Goal: Task Accomplishment & Management: Complete application form

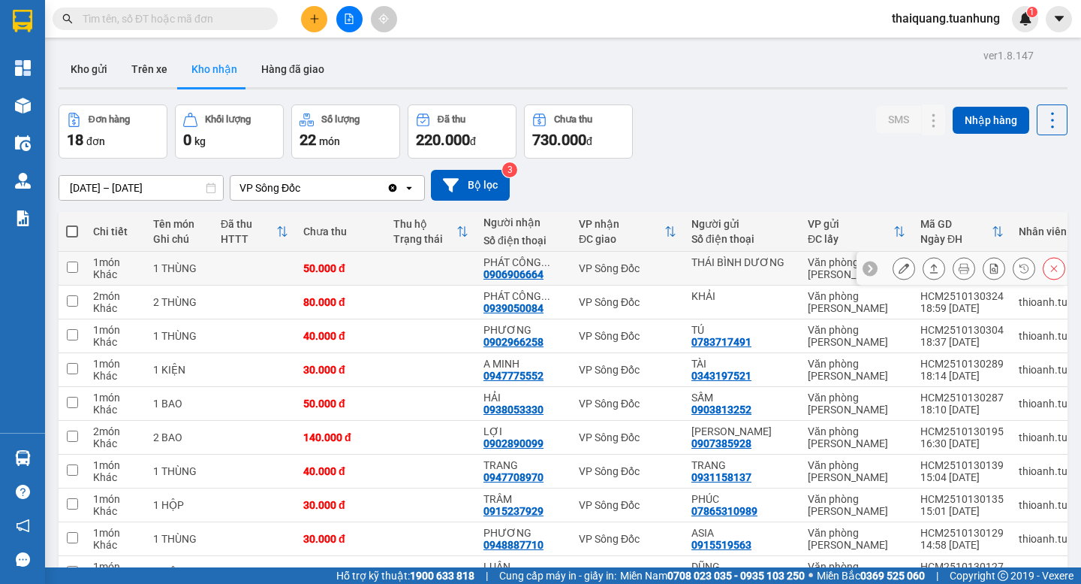
click at [179, 51] on button "Kho nhận" at bounding box center [214, 69] width 70 height 36
click at [331, 27] on div at bounding box center [349, 19] width 113 height 26
click at [306, 16] on button at bounding box center [314, 19] width 26 height 26
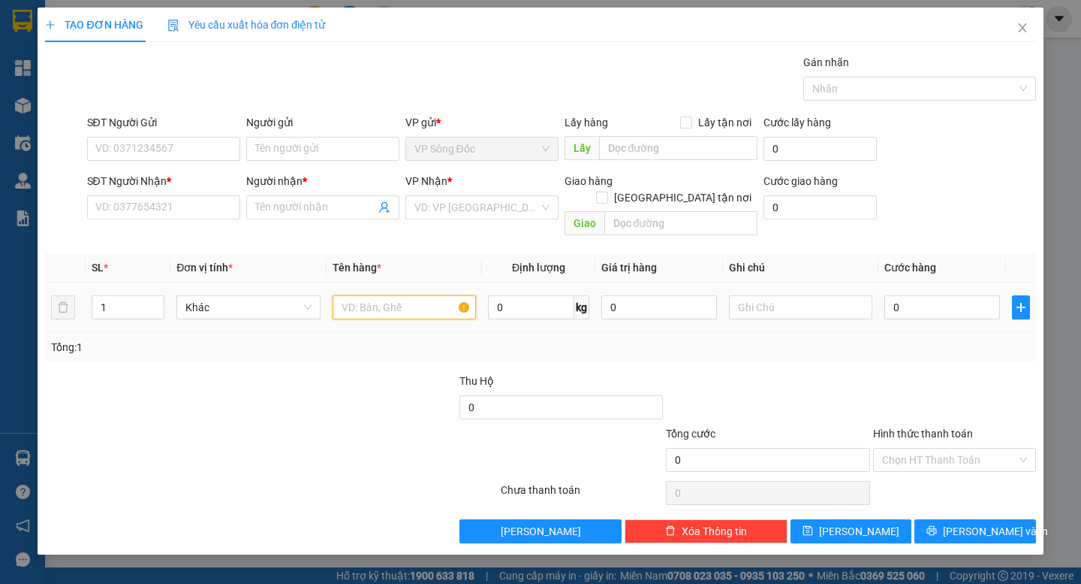
click at [385, 301] on input "text" at bounding box center [404, 307] width 143 height 24
type input "j"
type input "hộp nhỏ"
click at [471, 197] on input "search" at bounding box center [477, 207] width 125 height 23
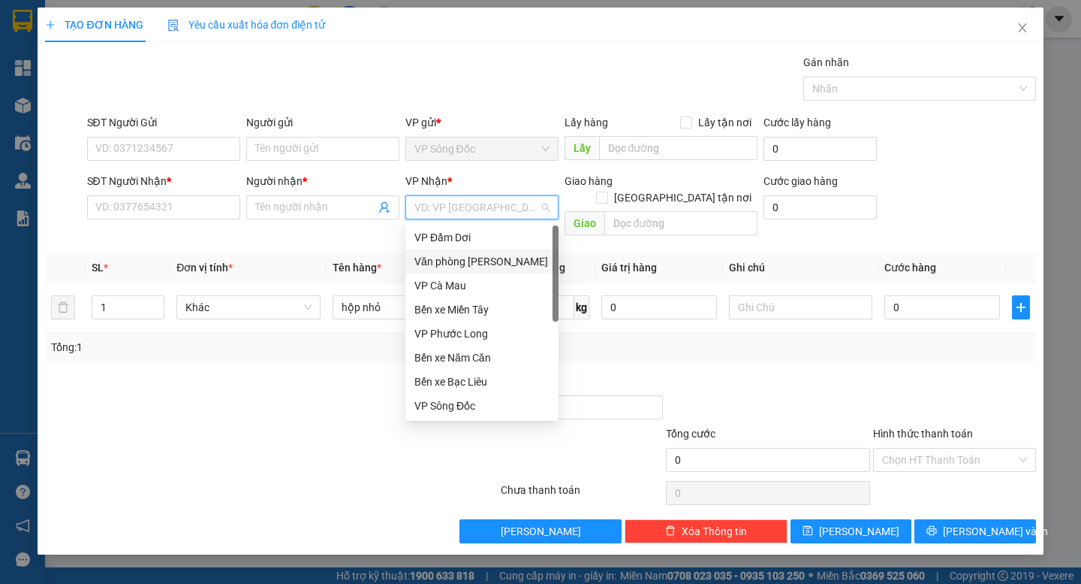
click at [497, 266] on div "Văn phòng [PERSON_NAME]" at bounding box center [482, 261] width 135 height 17
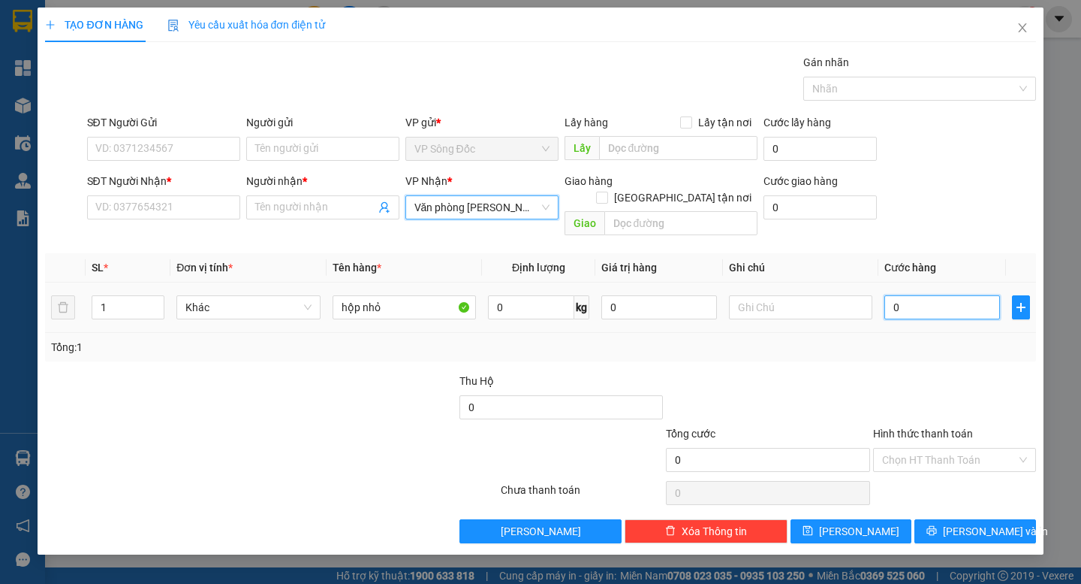
click at [922, 295] on input "0" at bounding box center [943, 307] width 116 height 24
type input "003"
type input "3"
type input "0.030"
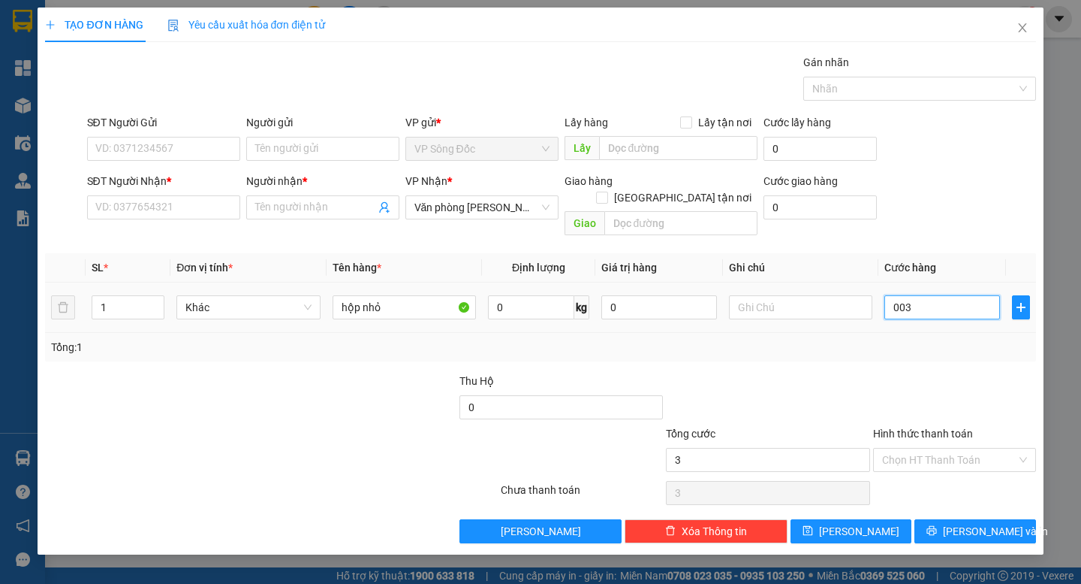
type input "30"
type input "30.000"
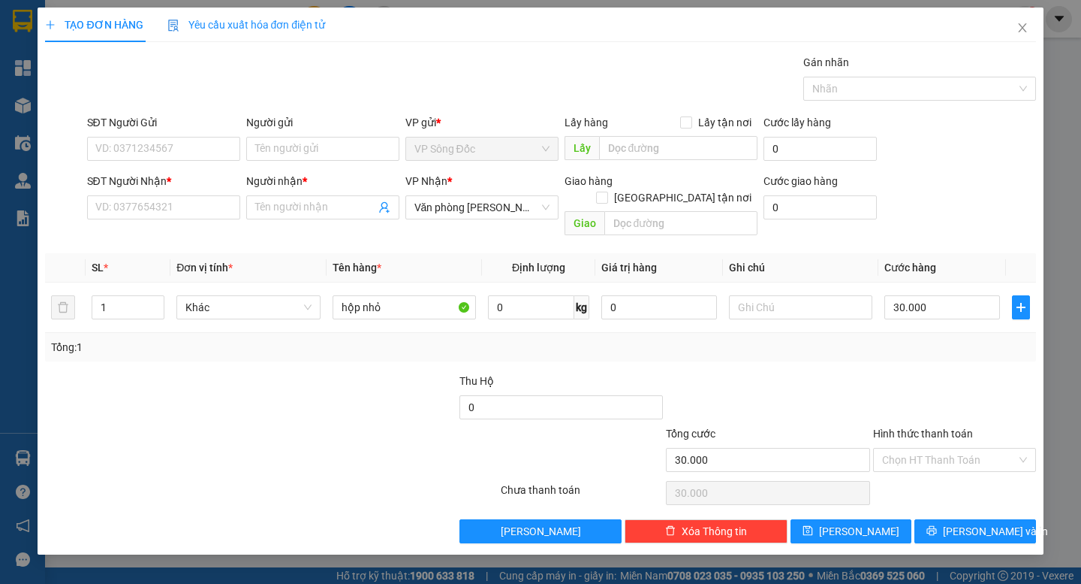
click at [908, 353] on div "Transit Pickup Surcharge Ids Transit Deliver Surcharge Ids Transit Deliver Surc…" at bounding box center [540, 298] width 991 height 489
click at [134, 150] on input "SĐT Người Gửi" at bounding box center [163, 149] width 153 height 24
type input "0853864720"
click at [160, 173] on div "0853864720 - ÚT CHÍN" at bounding box center [163, 178] width 135 height 17
type input "ÚT CHÍN"
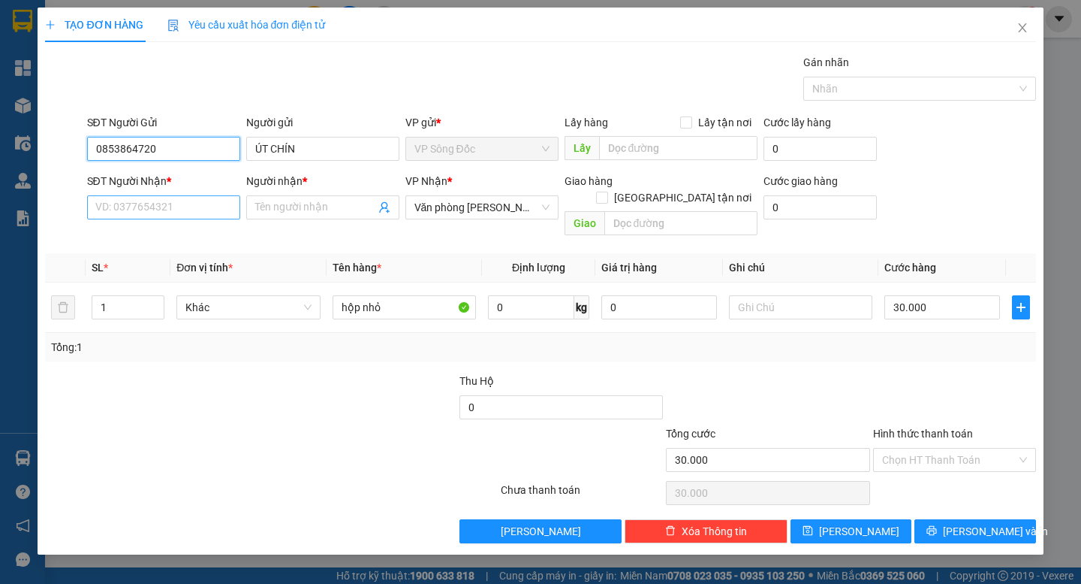
type input "0853864720"
click at [152, 209] on input "SĐT Người Nhận *" at bounding box center [163, 207] width 153 height 24
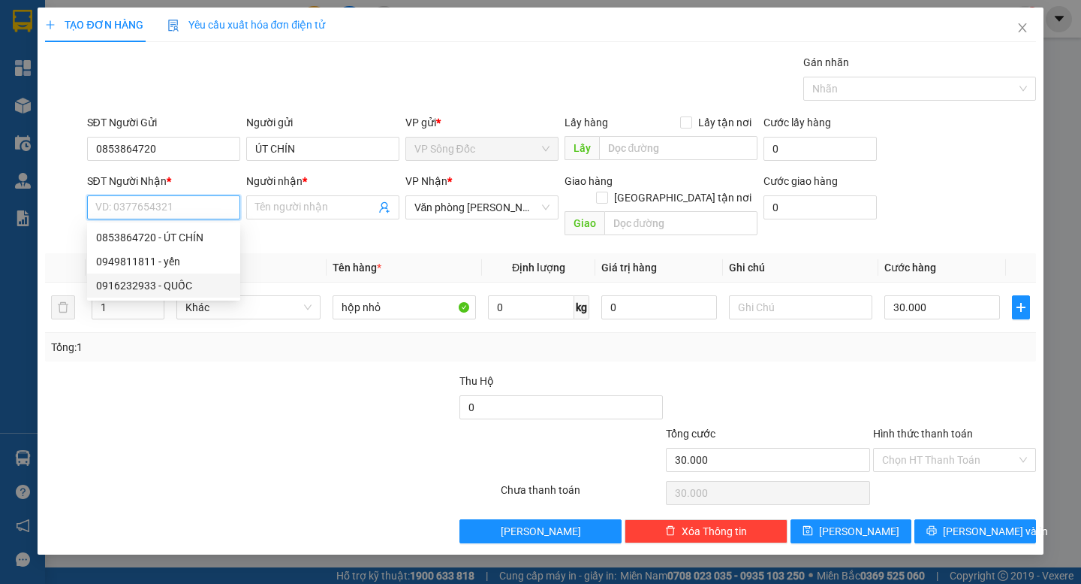
click at [181, 283] on div "0916232933 - QUỐC" at bounding box center [163, 285] width 135 height 17
type input "0916232933"
type input "QUỐC"
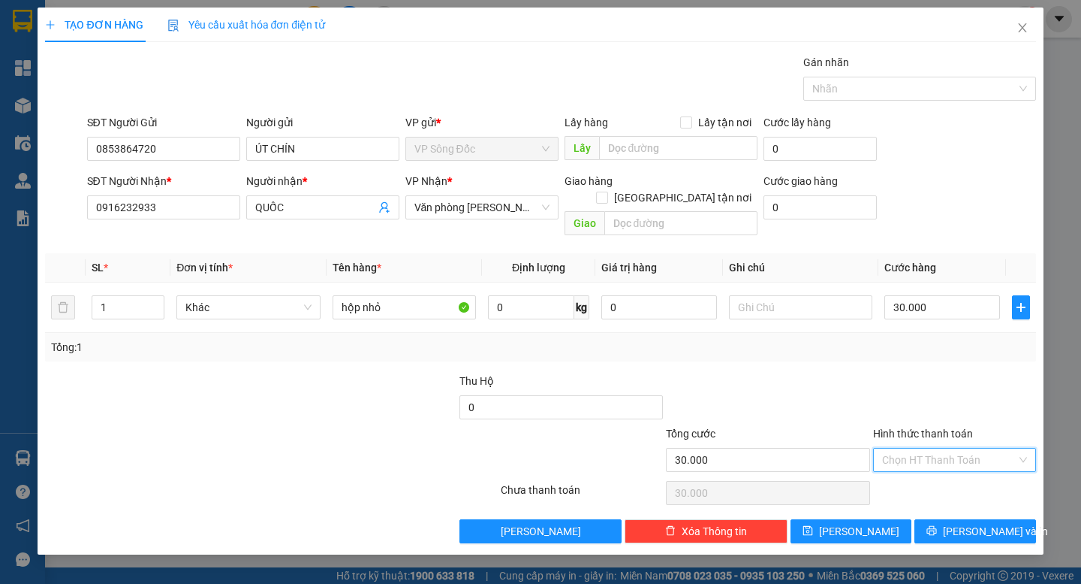
click at [943, 448] on input "Hình thức thanh toán" at bounding box center [949, 459] width 134 height 23
click at [944, 469] on div "Tại văn phòng" at bounding box center [954, 473] width 145 height 17
type input "0"
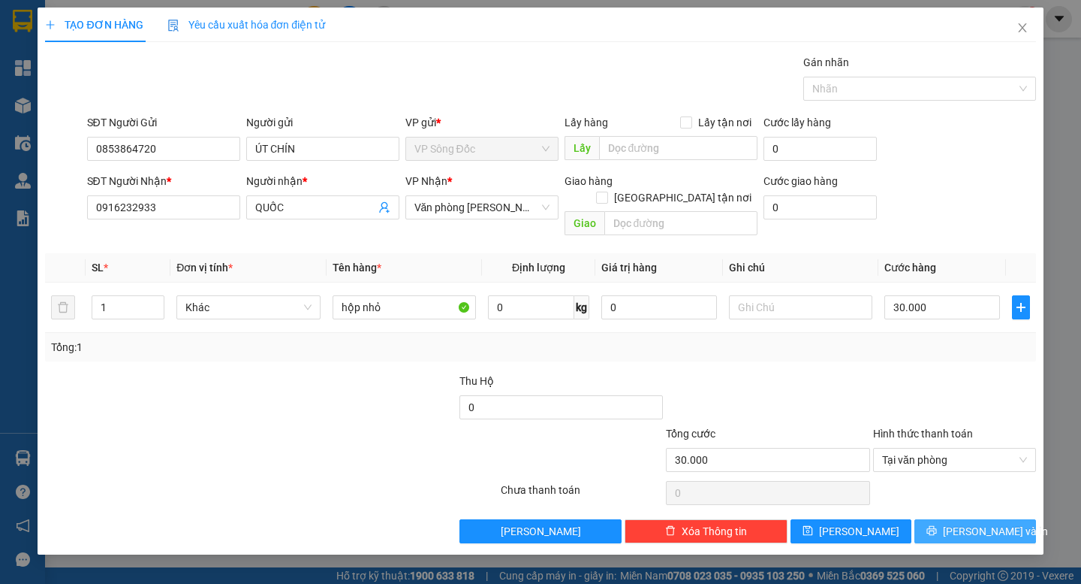
click at [961, 519] on button "[PERSON_NAME] và In" at bounding box center [975, 531] width 121 height 24
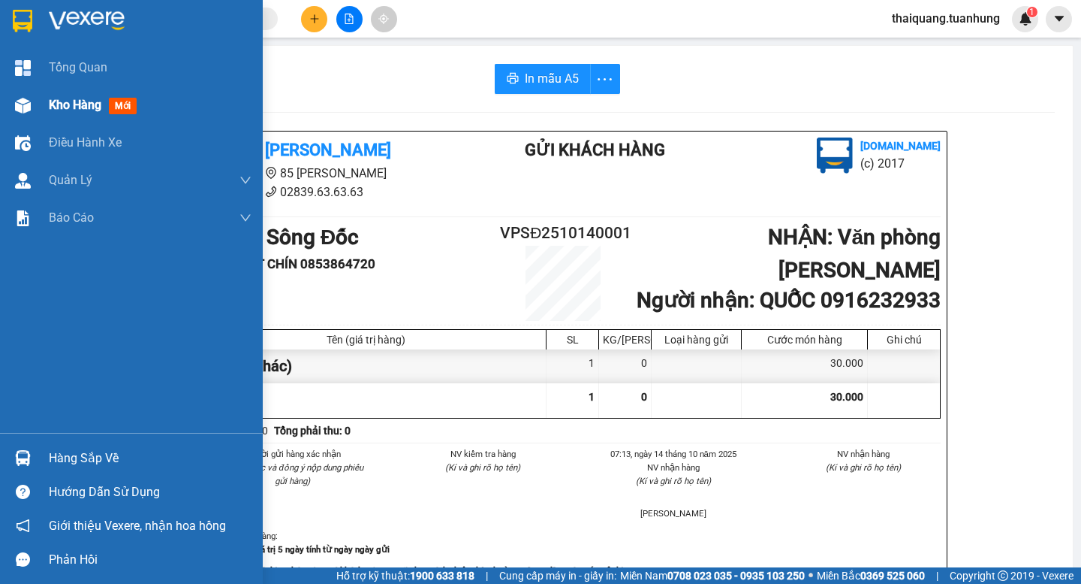
click at [47, 102] on div "Kho hàng mới" at bounding box center [131, 105] width 263 height 38
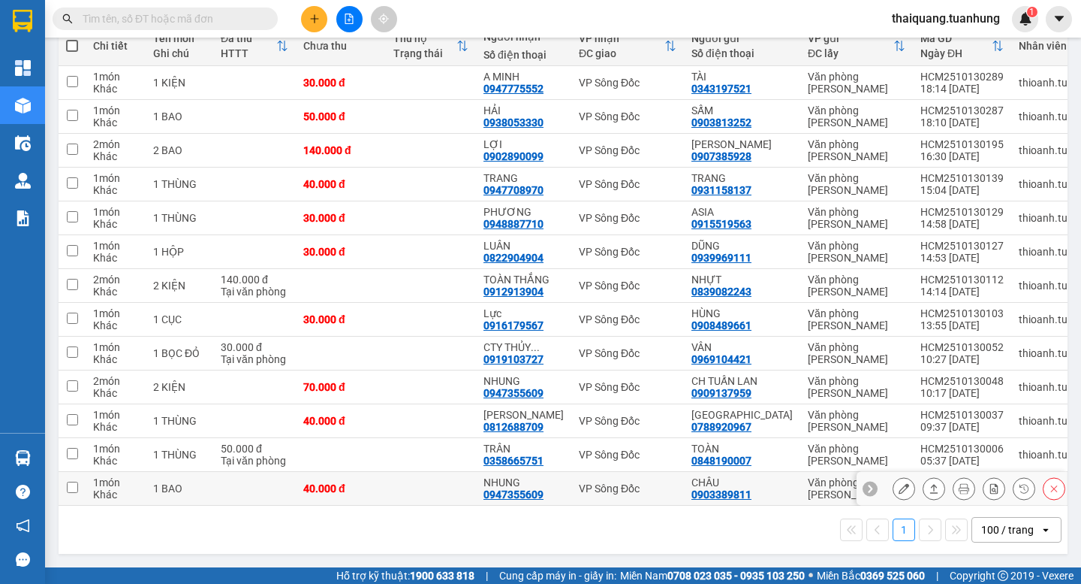
scroll to position [41, 0]
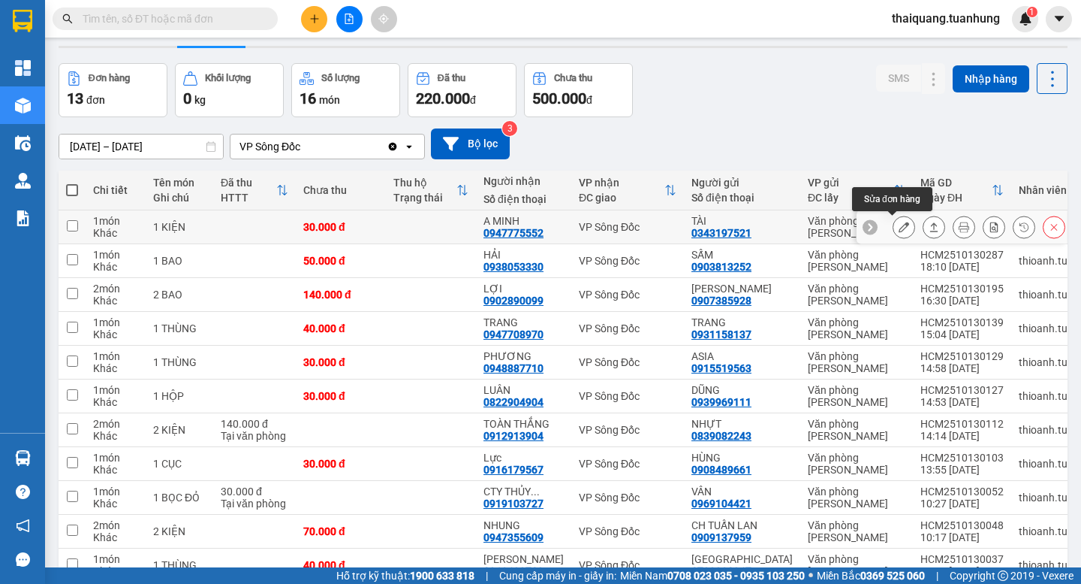
click at [899, 226] on icon at bounding box center [904, 227] width 11 height 11
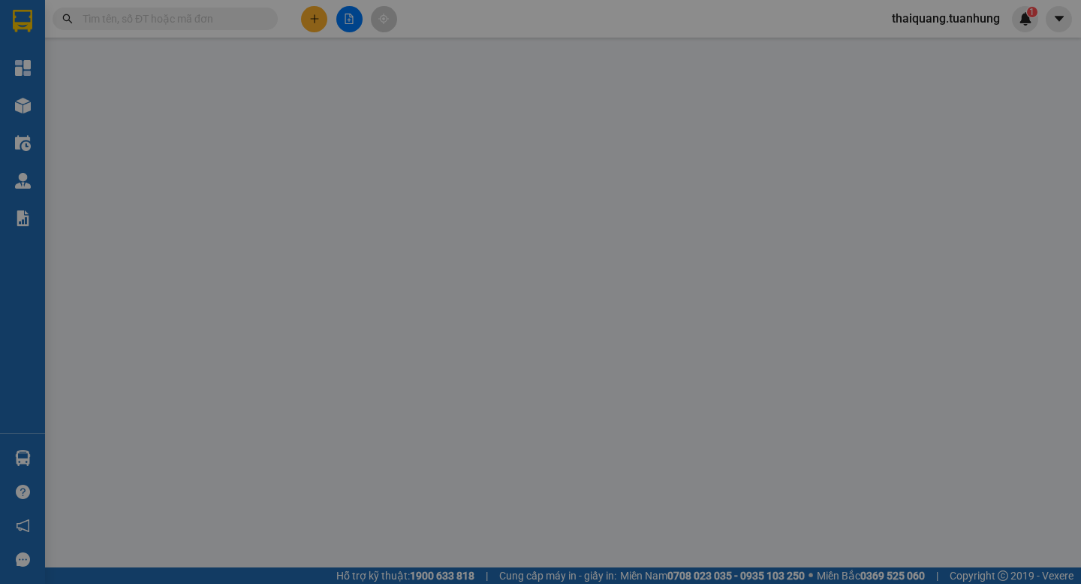
type input "0343197521"
type input "TÀI"
type input "0947775552"
type input "A MINH"
type input "30.000"
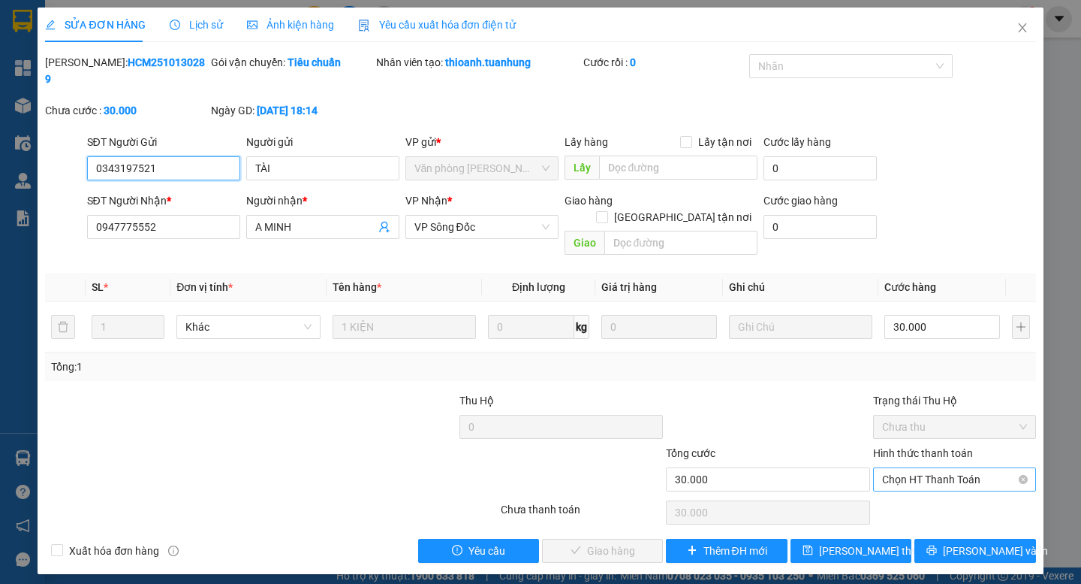
click at [943, 468] on span "Chọn HT Thanh Toán" at bounding box center [954, 479] width 145 height 23
click at [944, 480] on div "Tại văn phòng" at bounding box center [954, 476] width 145 height 17
type input "0"
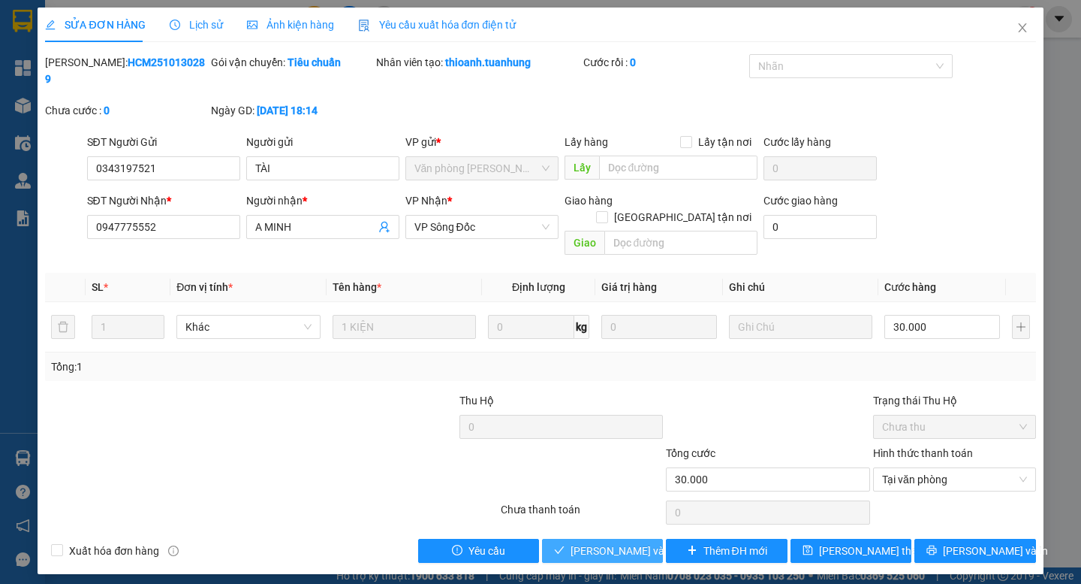
click at [606, 542] on span "[PERSON_NAME] và Giao hàng" at bounding box center [643, 550] width 144 height 17
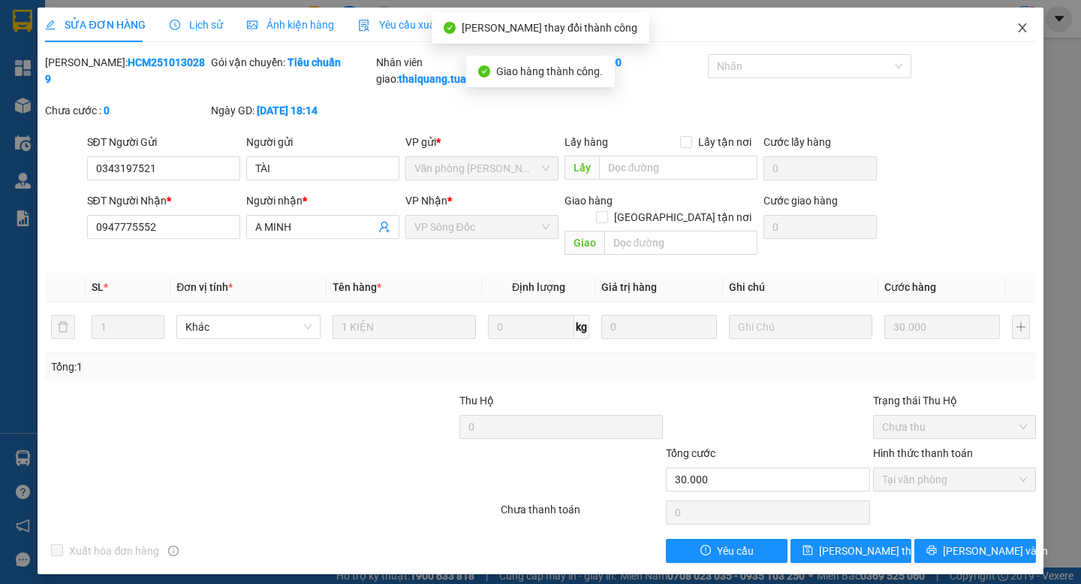
click at [1027, 31] on icon "close" at bounding box center [1023, 28] width 12 height 12
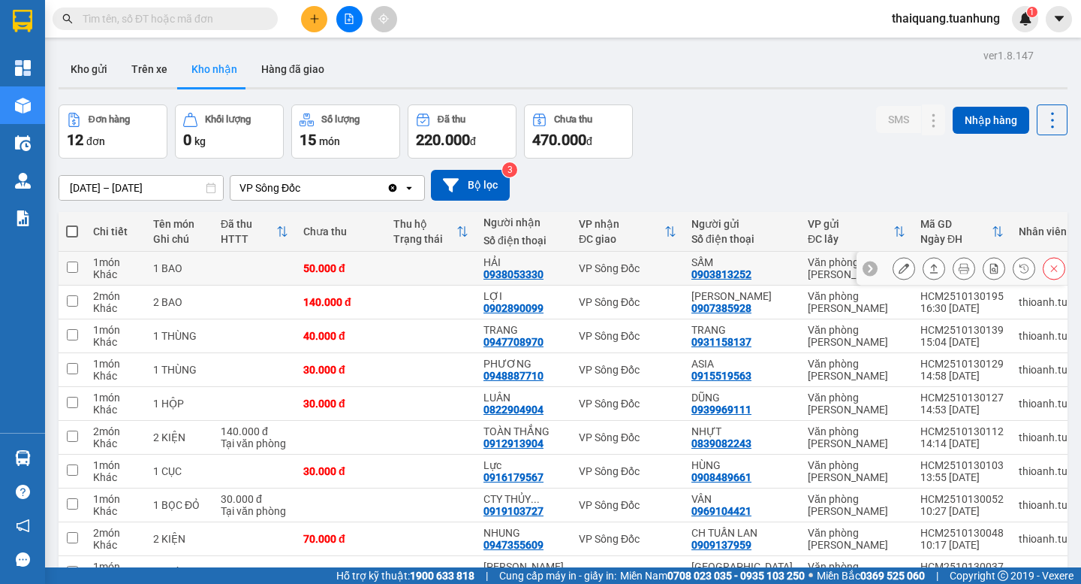
click at [899, 268] on icon at bounding box center [904, 268] width 11 height 11
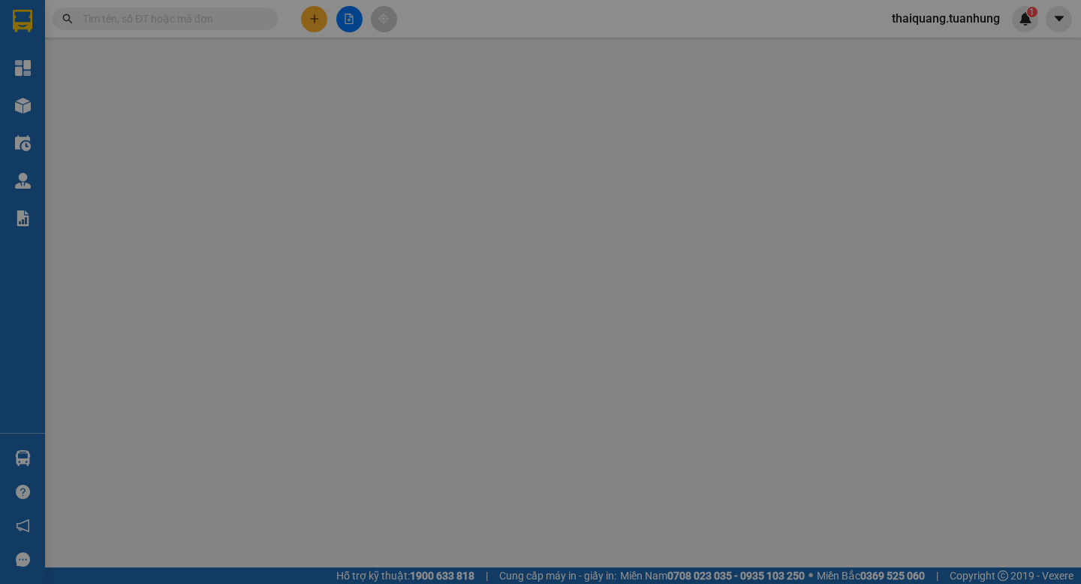
type input "0903813252"
type input "SẤM"
type input "0938053330"
type input "HẢI"
type input "50.000"
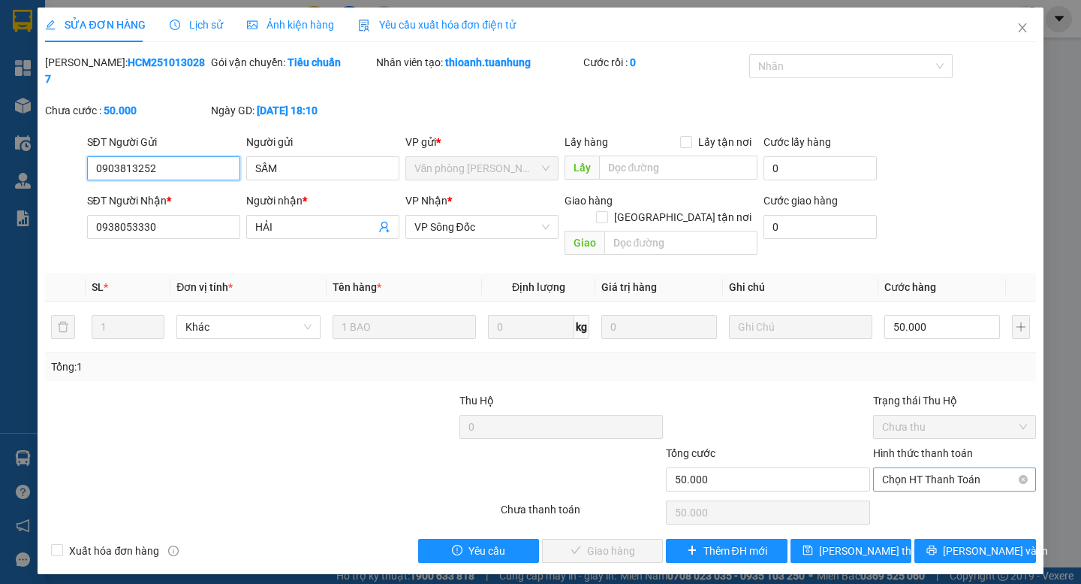
click at [929, 468] on span "Chọn HT Thanh Toán" at bounding box center [954, 479] width 145 height 23
click at [936, 478] on div "Tại văn phòng" at bounding box center [954, 476] width 145 height 17
type input "0"
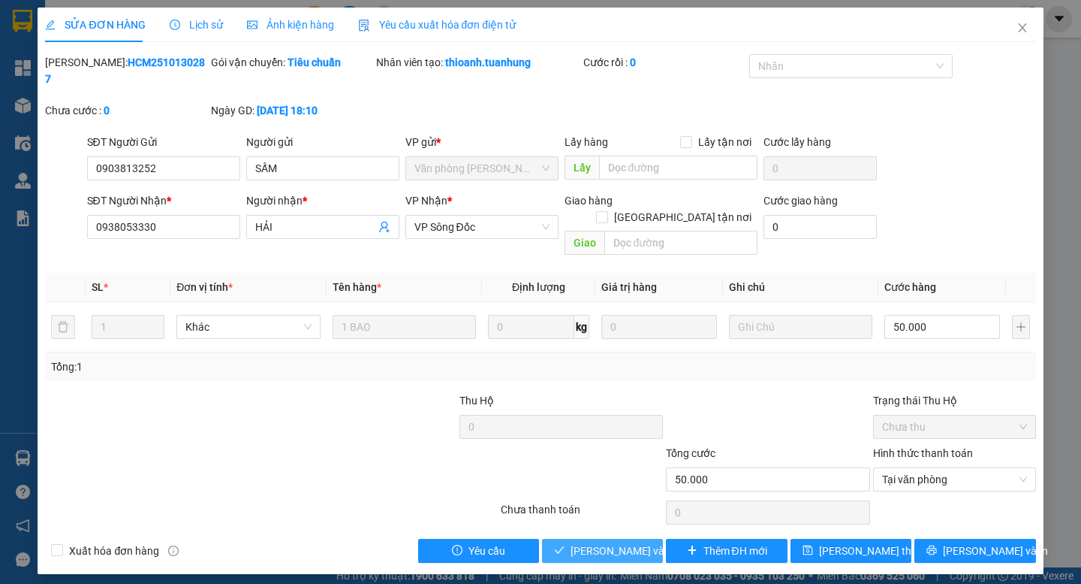
click at [607, 542] on span "[PERSON_NAME] và Giao hàng" at bounding box center [643, 550] width 144 height 17
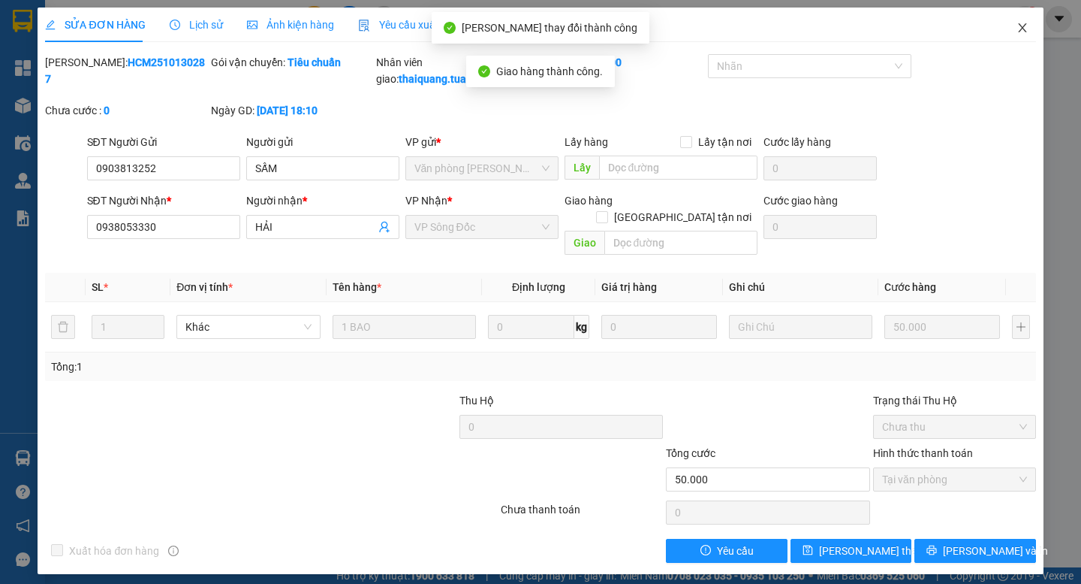
click at [1013, 24] on span "Close" at bounding box center [1023, 29] width 42 height 42
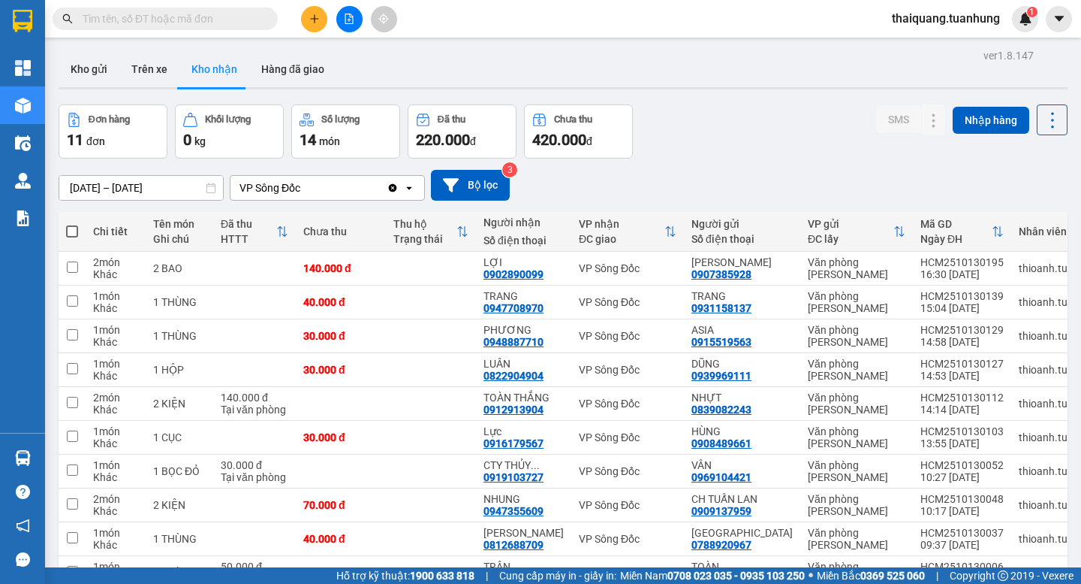
click at [221, 68] on button "Kho nhận" at bounding box center [214, 69] width 70 height 36
click at [109, 76] on button "Kho gửi" at bounding box center [89, 69] width 61 height 36
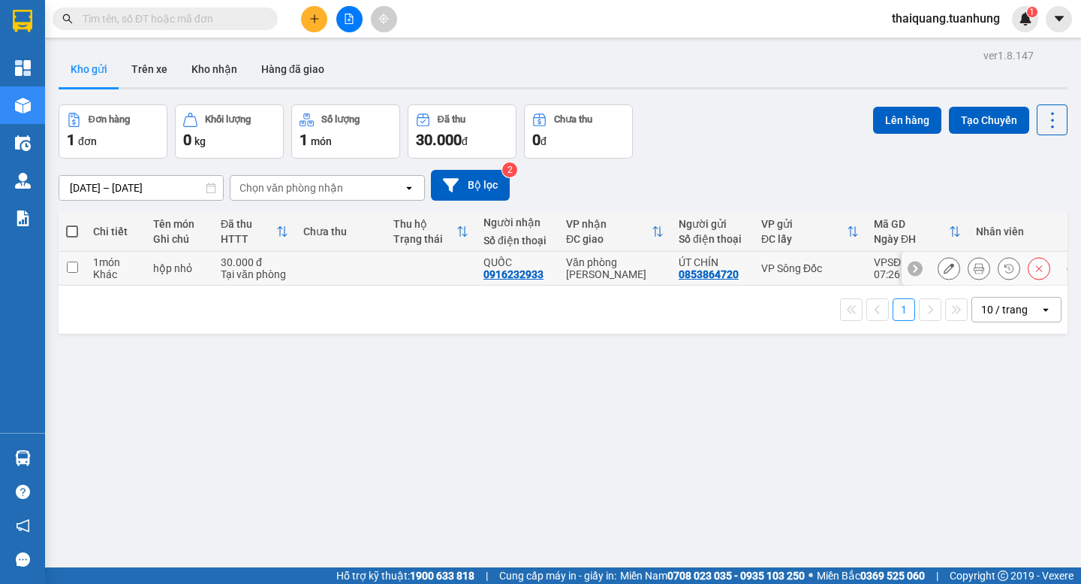
click at [68, 267] on input "checkbox" at bounding box center [72, 266] width 11 height 11
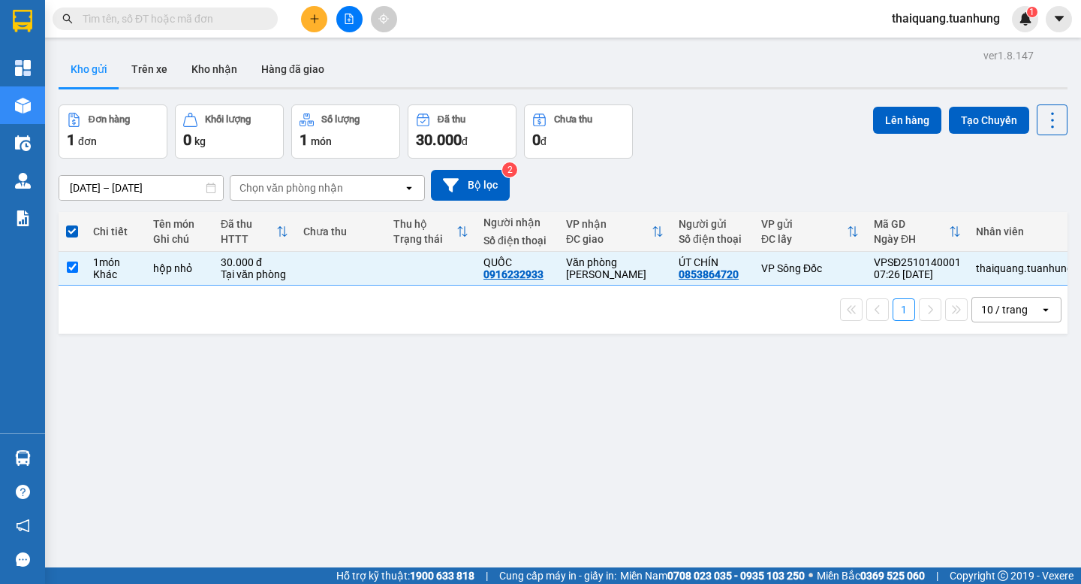
click at [985, 317] on div "10 / trang" at bounding box center [1005, 309] width 47 height 15
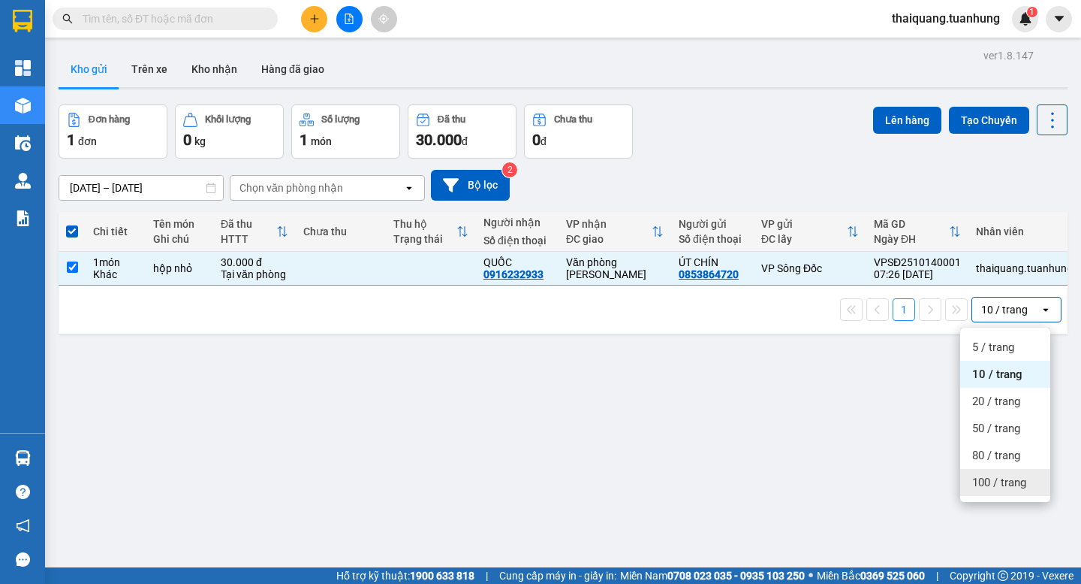
click at [1000, 485] on span "100 / trang" at bounding box center [1000, 482] width 54 height 15
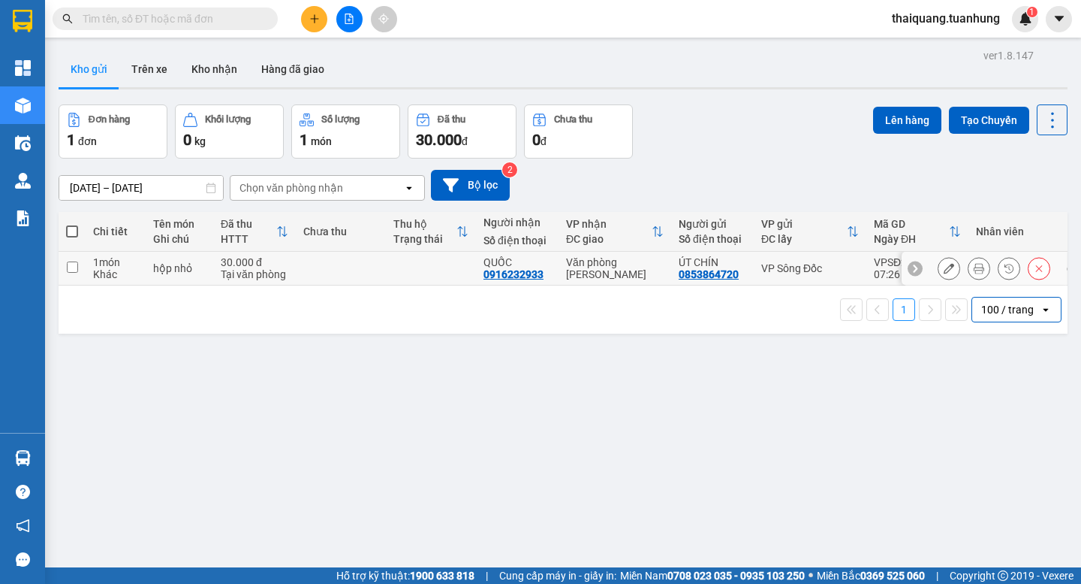
click at [70, 262] on input "checkbox" at bounding box center [72, 266] width 11 height 11
checkbox input "true"
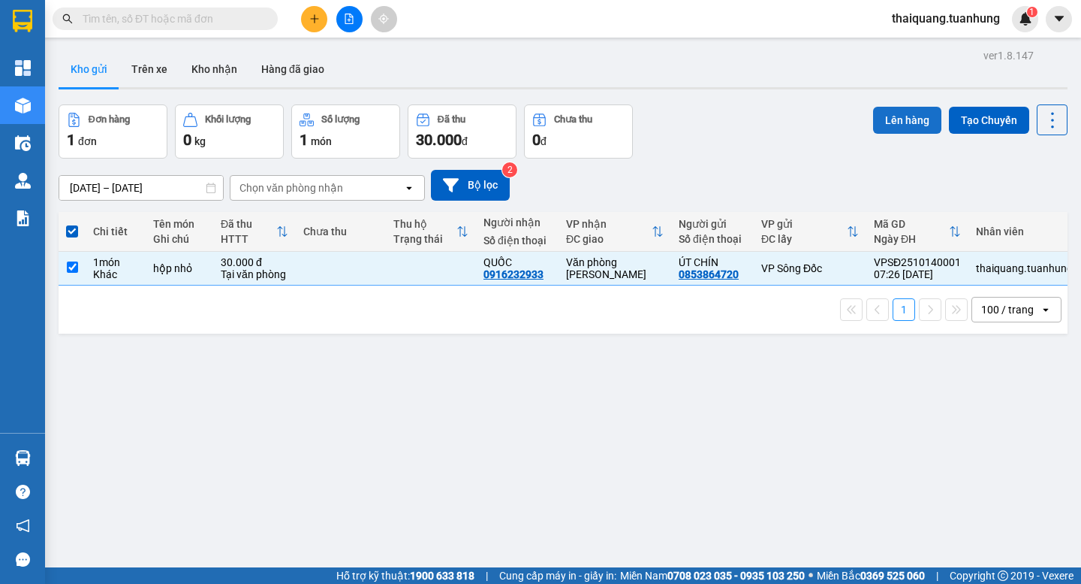
click at [913, 119] on button "Lên hàng" at bounding box center [907, 120] width 68 height 27
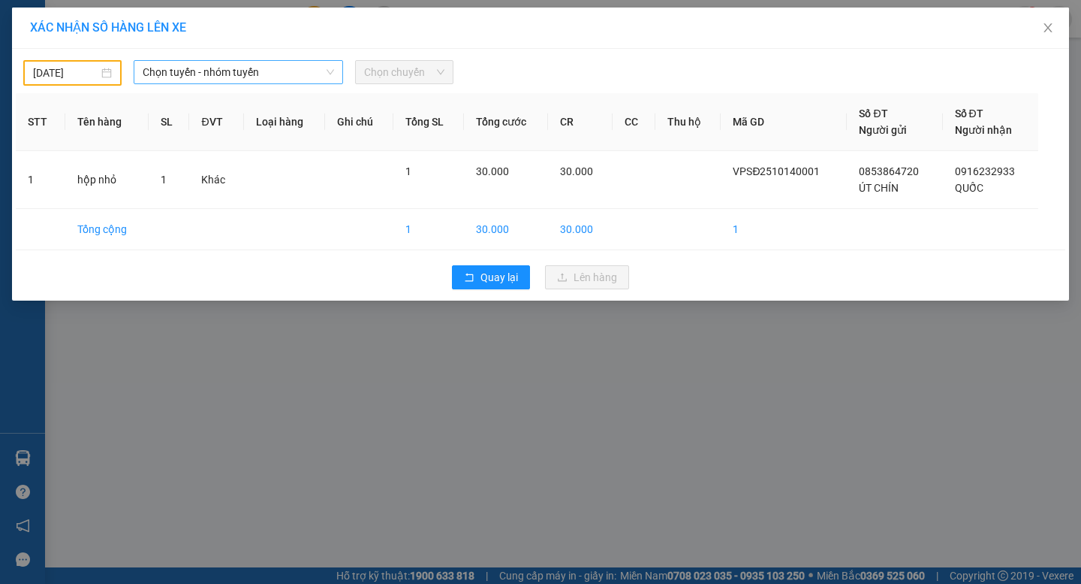
click at [186, 70] on span "Chọn tuyến - nhóm tuyến" at bounding box center [239, 72] width 192 height 23
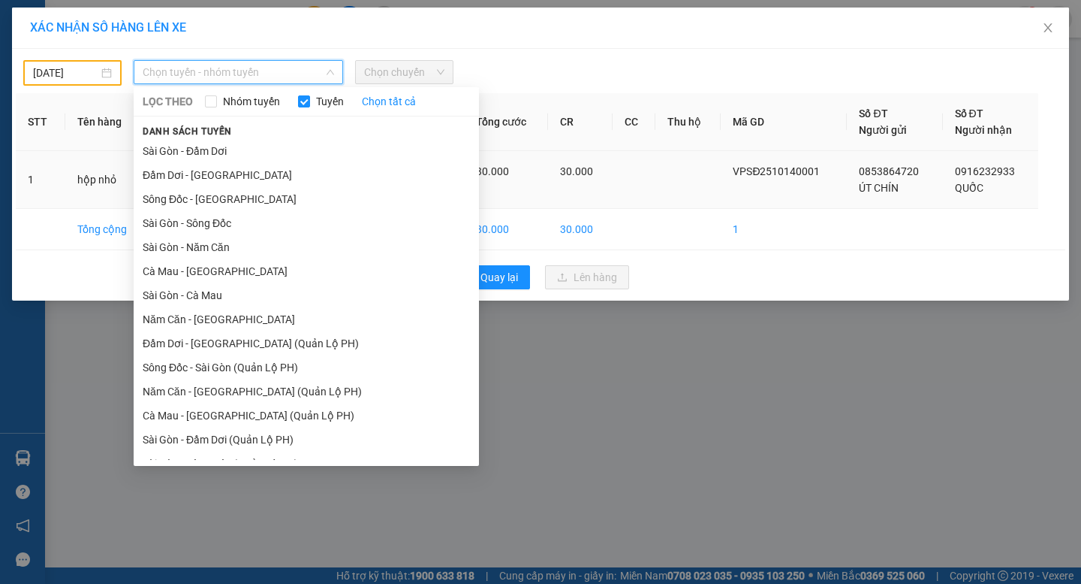
drag, startPoint x: 176, startPoint y: 197, endPoint x: 192, endPoint y: 178, distance: 24.0
click at [176, 198] on li "Sông Đốc - [GEOGRAPHIC_DATA]" at bounding box center [306, 199] width 345 height 24
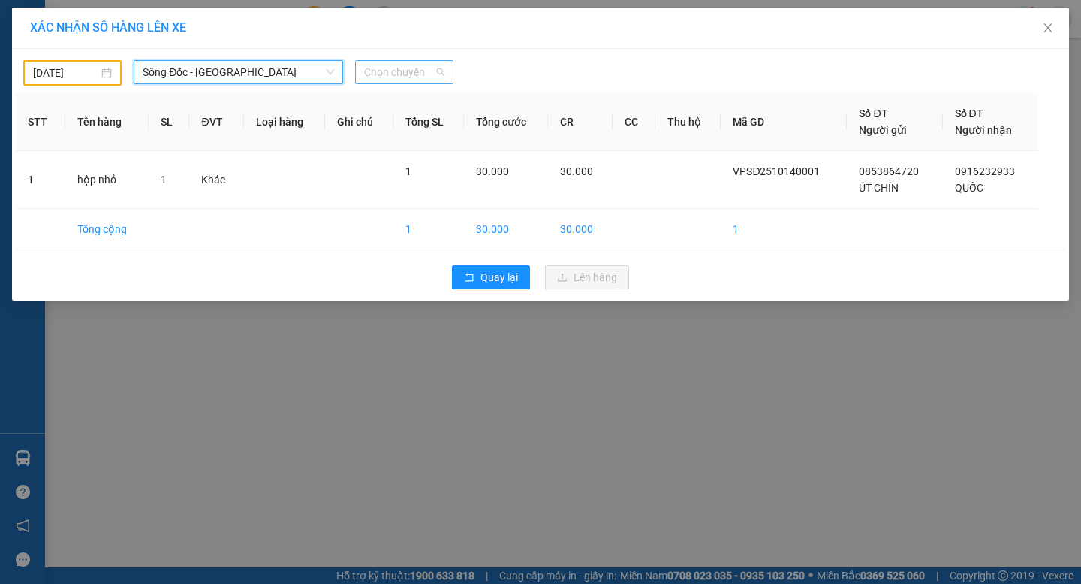
click at [375, 70] on span "Chọn chuyến" at bounding box center [404, 72] width 80 height 23
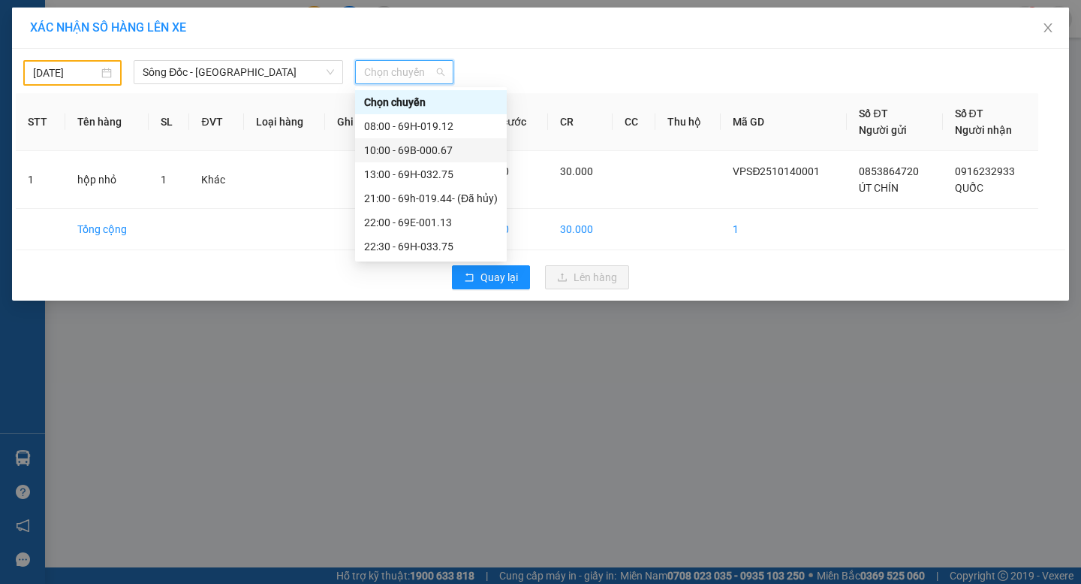
click at [390, 149] on div "10:00 - 69B-000.67" at bounding box center [431, 150] width 134 height 17
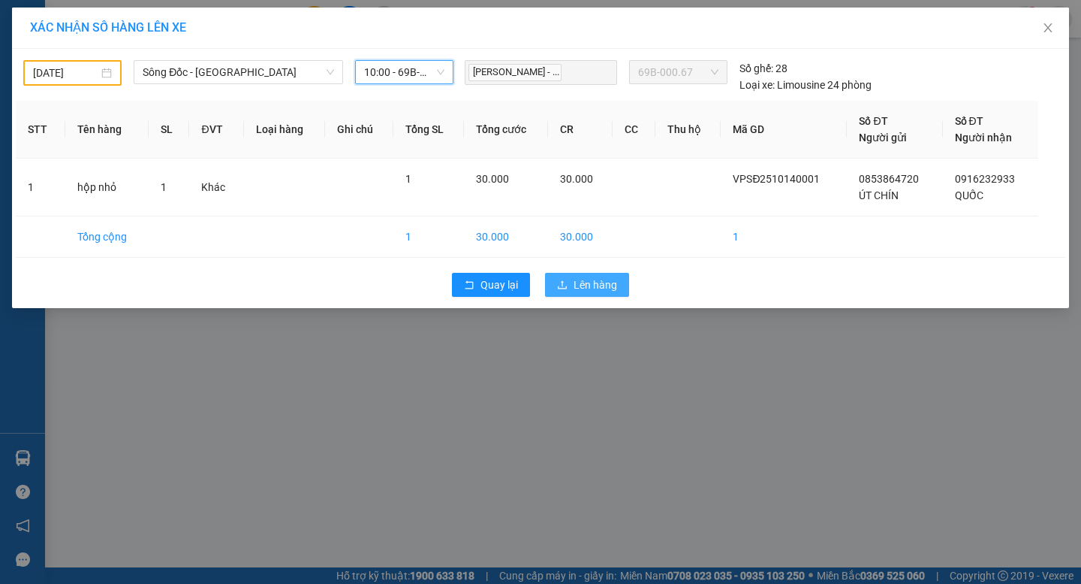
click at [590, 287] on span "Lên hàng" at bounding box center [596, 284] width 44 height 17
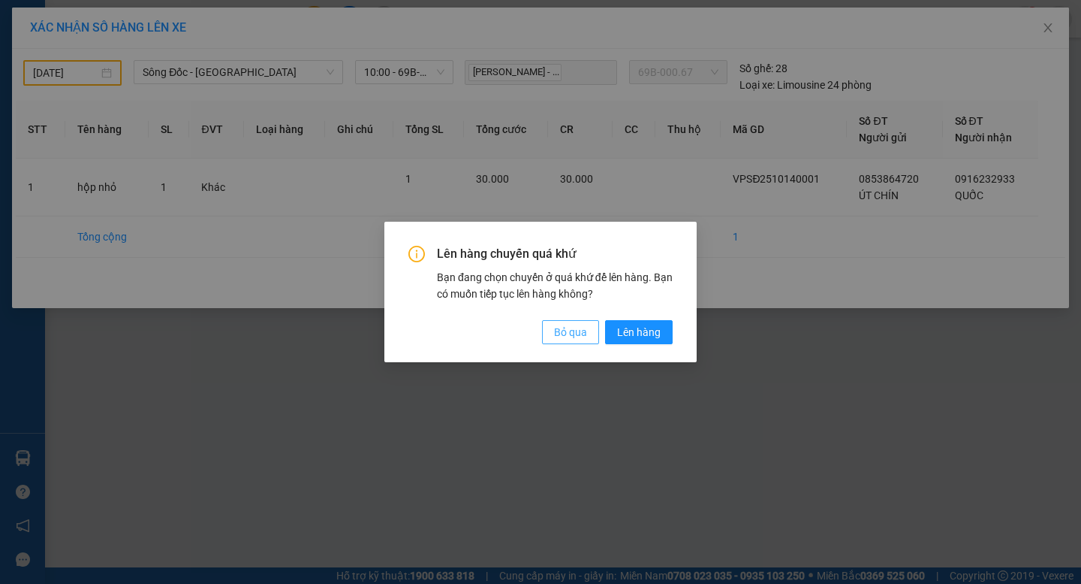
click at [559, 336] on span "Bỏ qua" at bounding box center [570, 332] width 33 height 17
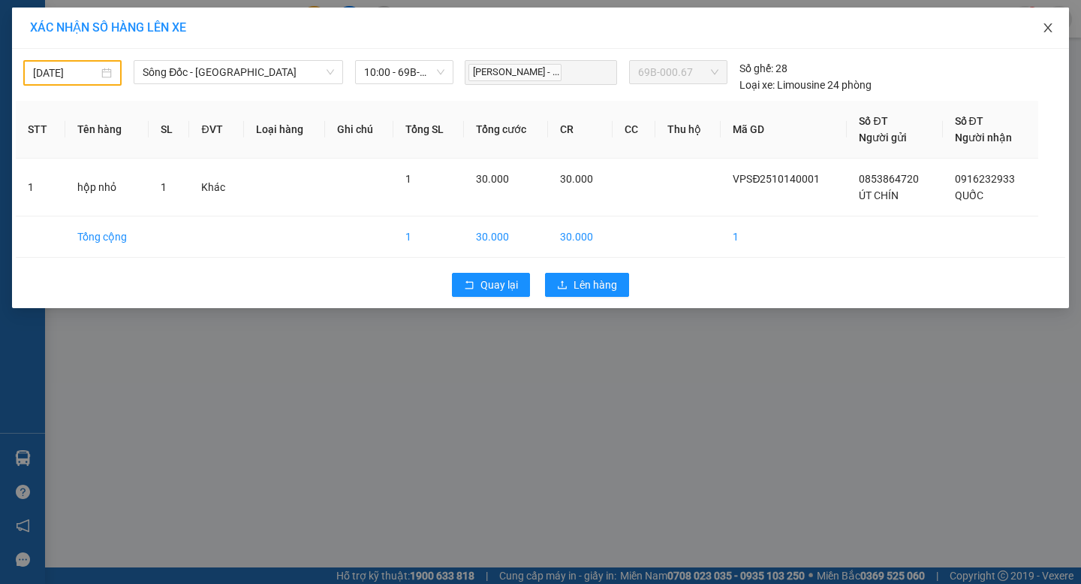
click at [1048, 30] on icon "close" at bounding box center [1048, 27] width 8 height 9
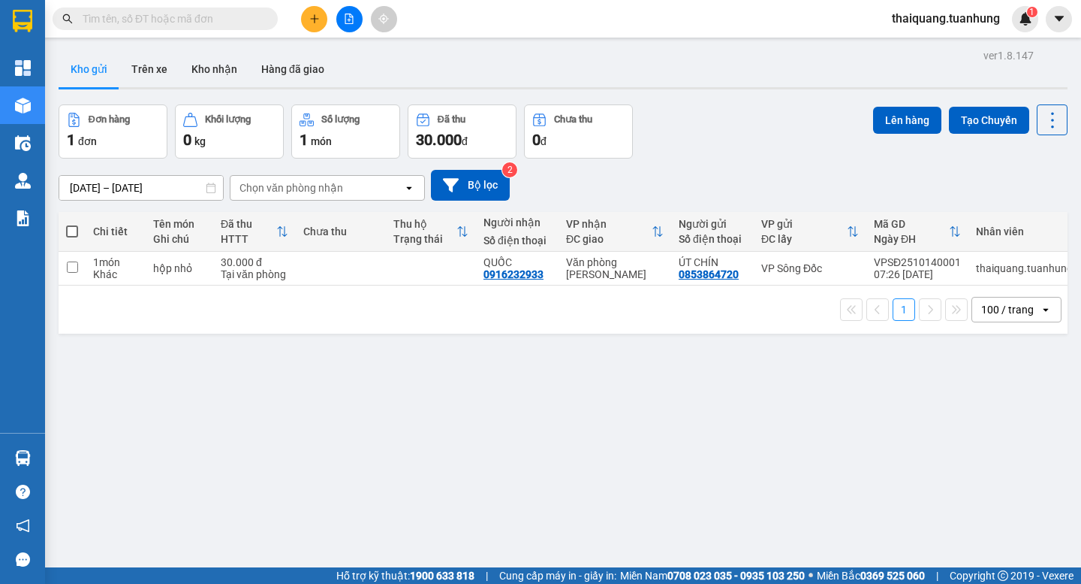
click at [152, 193] on input "[DATE] – [DATE]" at bounding box center [141, 188] width 164 height 24
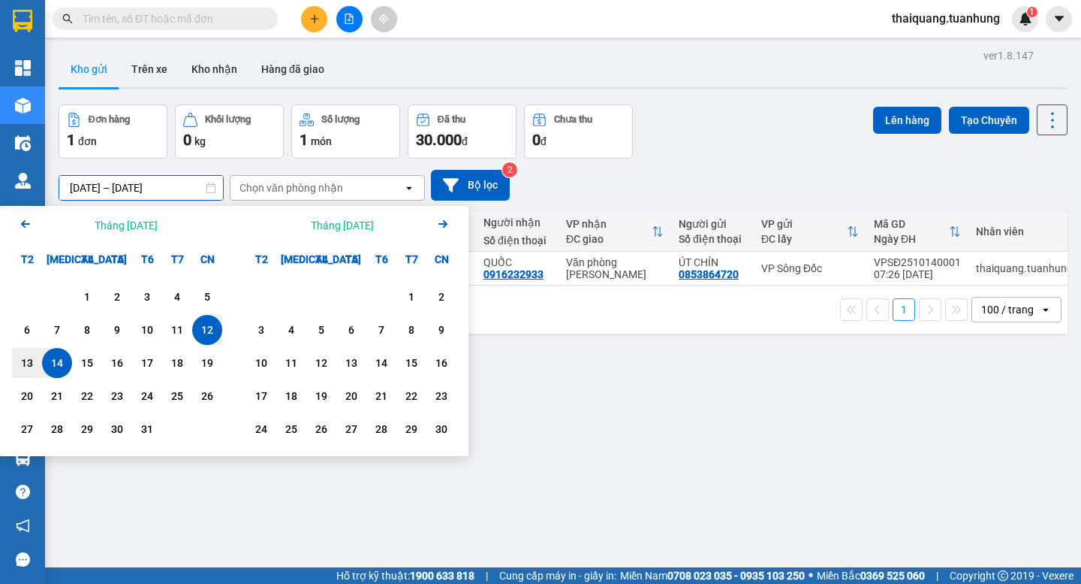
click at [65, 368] on div "14" at bounding box center [57, 363] width 21 height 18
drag, startPoint x: 58, startPoint y: 367, endPoint x: 57, endPoint y: 355, distance: 11.3
click at [58, 366] on div "14" at bounding box center [57, 363] width 21 height 18
type input "[DATE] – [DATE]"
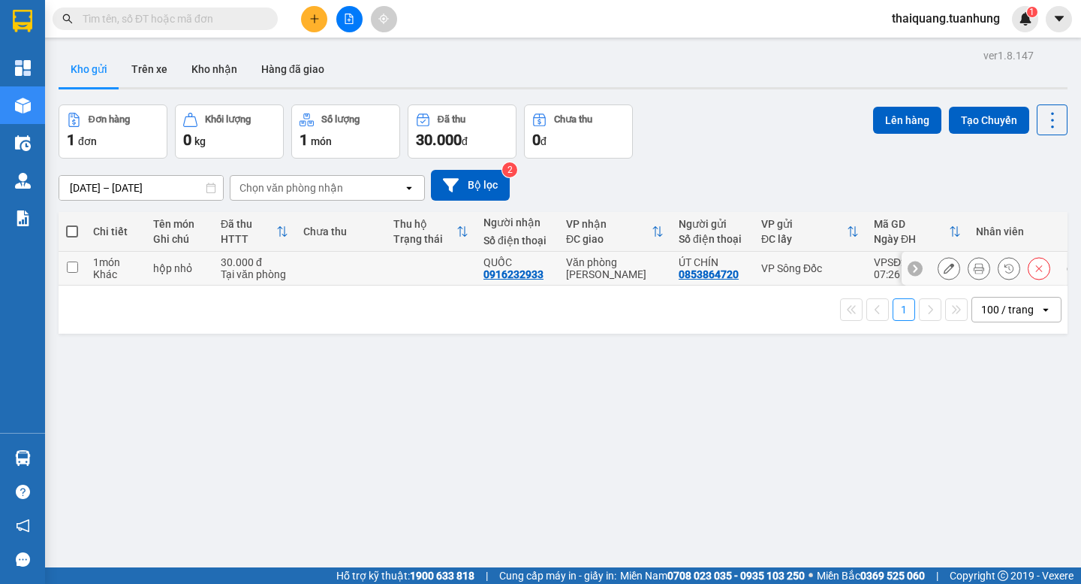
click at [73, 269] on input "checkbox" at bounding box center [72, 266] width 11 height 11
checkbox input "true"
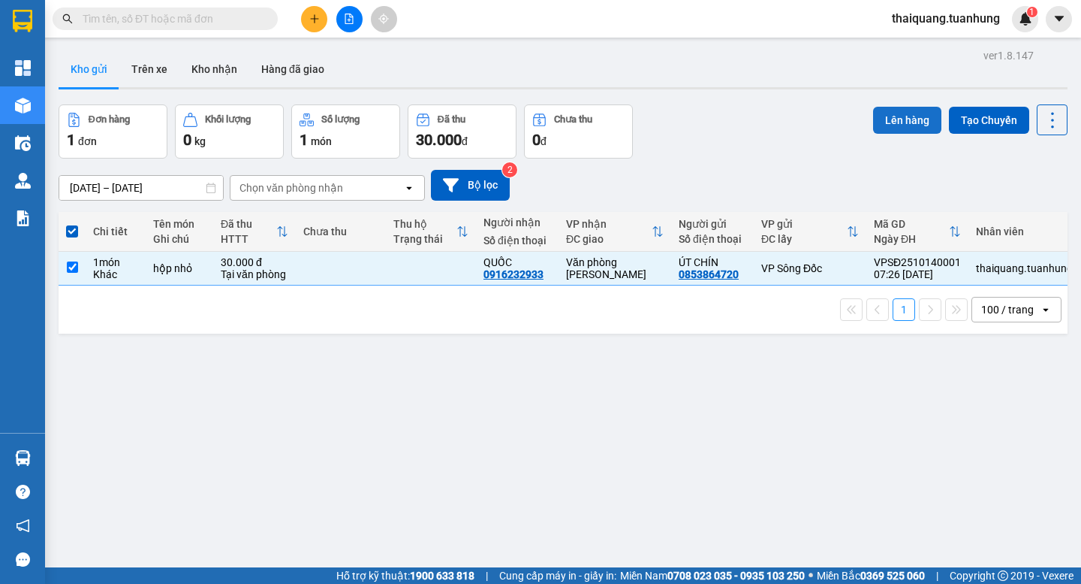
click at [915, 116] on button "Lên hàng" at bounding box center [907, 120] width 68 height 27
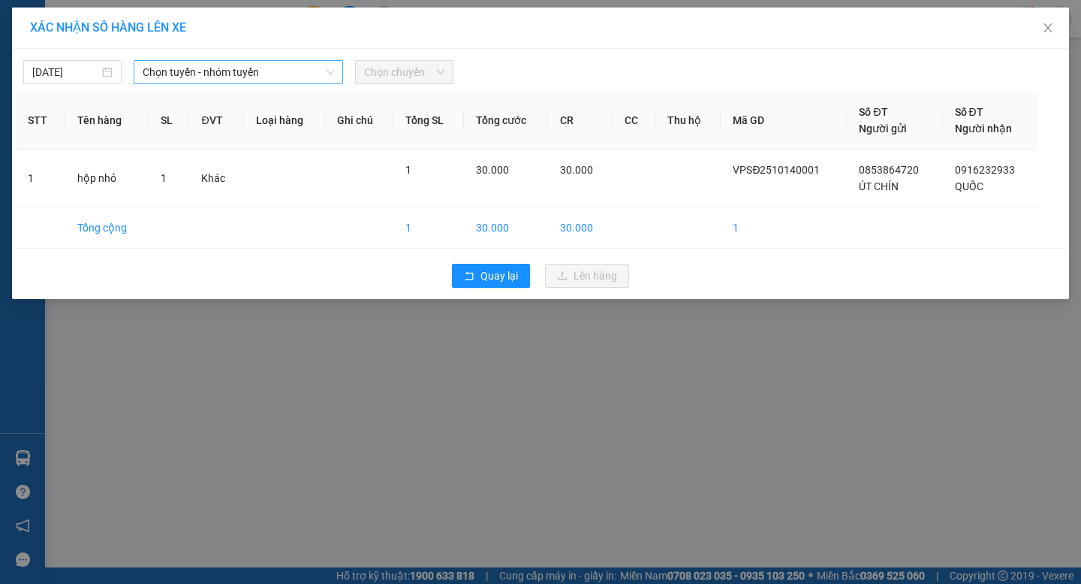
click at [291, 74] on span "Chọn tuyến - nhóm tuyến" at bounding box center [239, 72] width 192 height 23
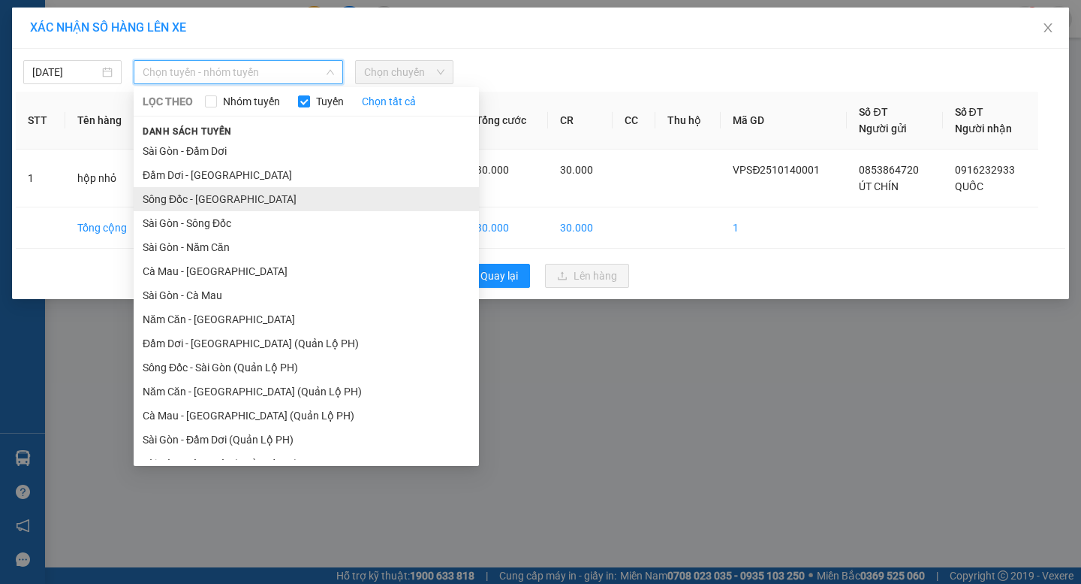
click at [204, 200] on li "Sông Đốc - [GEOGRAPHIC_DATA]" at bounding box center [306, 199] width 345 height 24
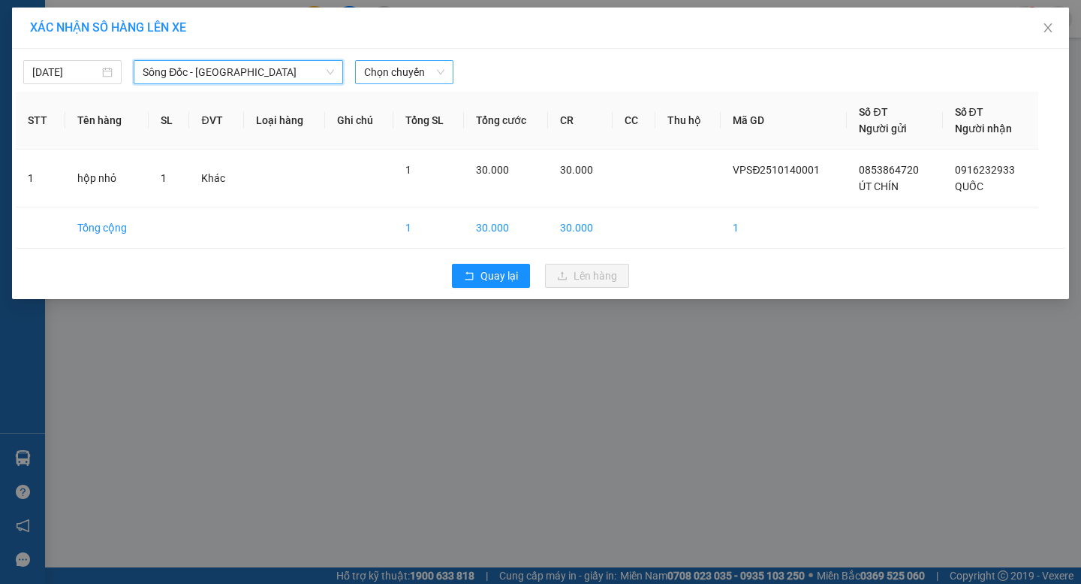
click at [397, 63] on span "Chọn chuyến" at bounding box center [404, 72] width 80 height 23
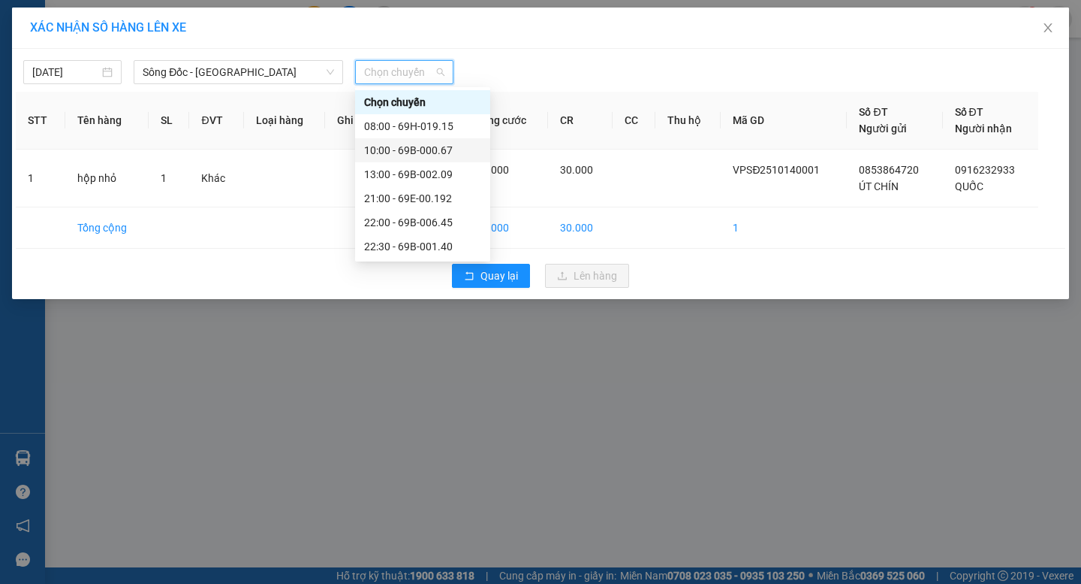
click at [394, 146] on div "10:00 - 69B-000.67" at bounding box center [422, 150] width 117 height 17
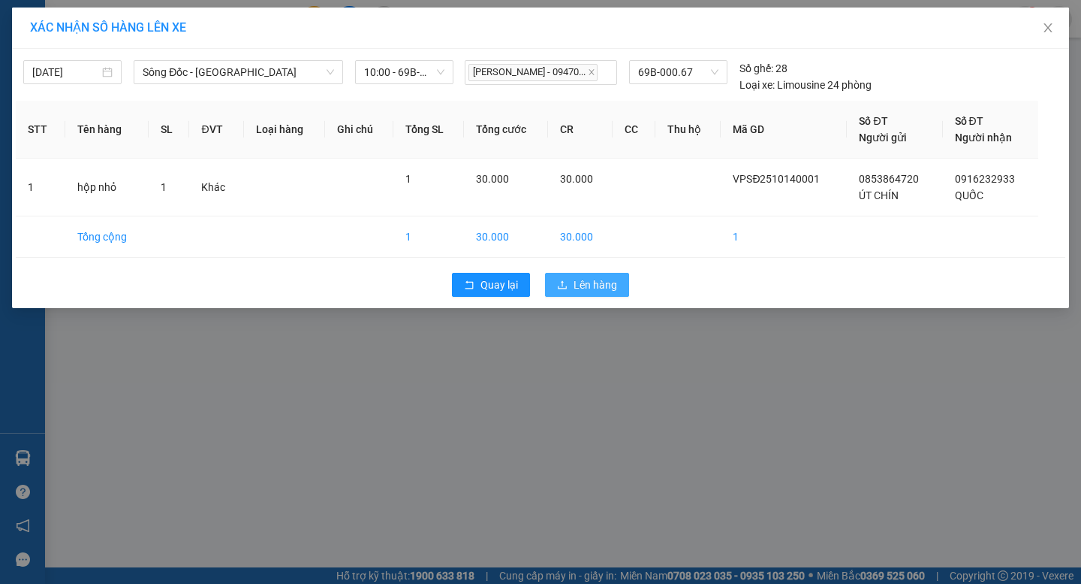
click at [578, 280] on span "Lên hàng" at bounding box center [596, 284] width 44 height 17
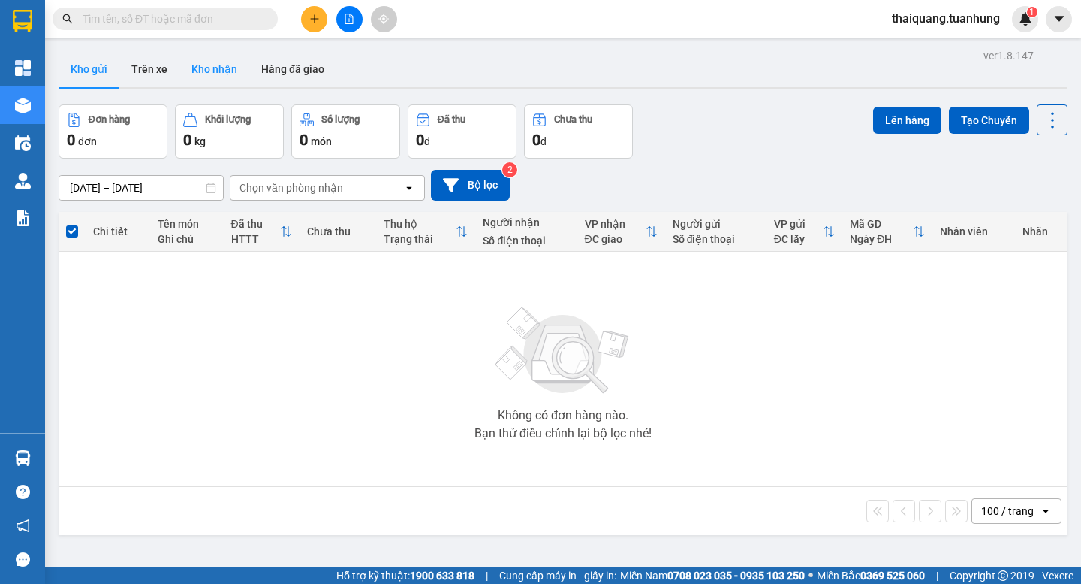
click at [213, 69] on button "Kho nhận" at bounding box center [214, 69] width 70 height 36
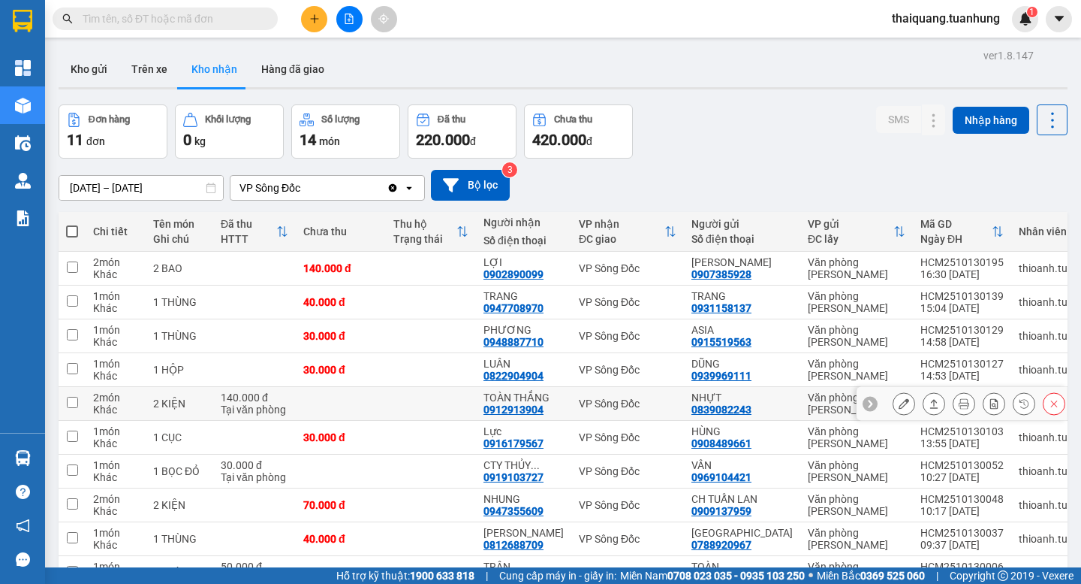
scroll to position [124, 0]
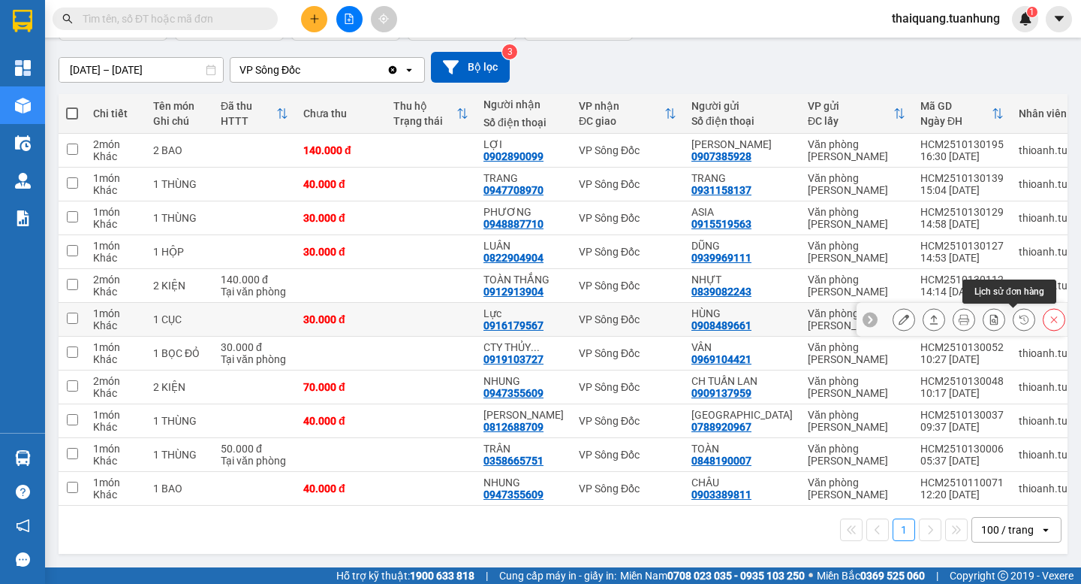
click at [1019, 314] on icon at bounding box center [1024, 319] width 11 height 11
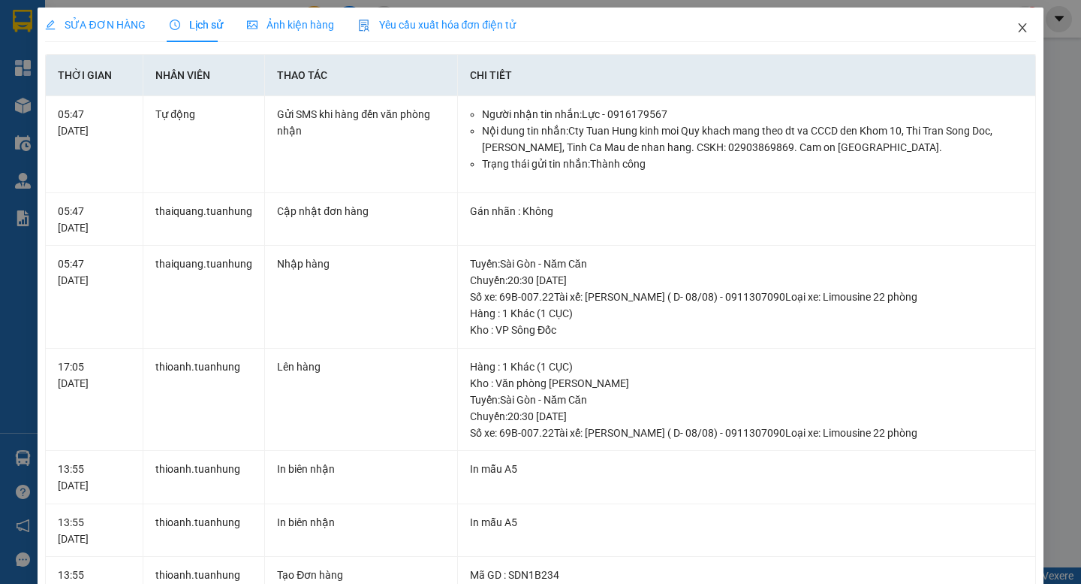
click at [1017, 25] on icon "close" at bounding box center [1023, 28] width 12 height 12
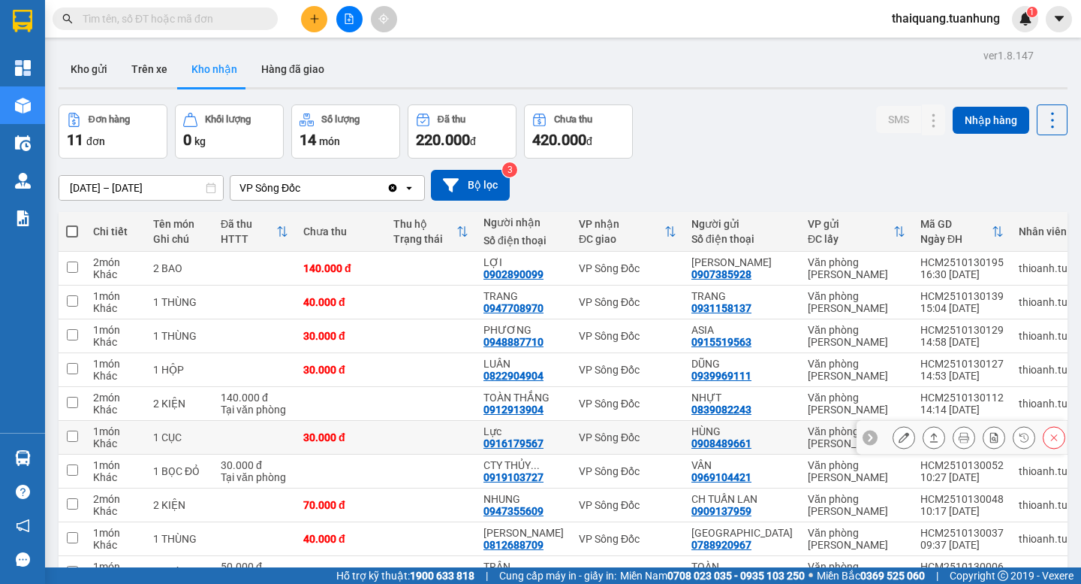
scroll to position [124, 0]
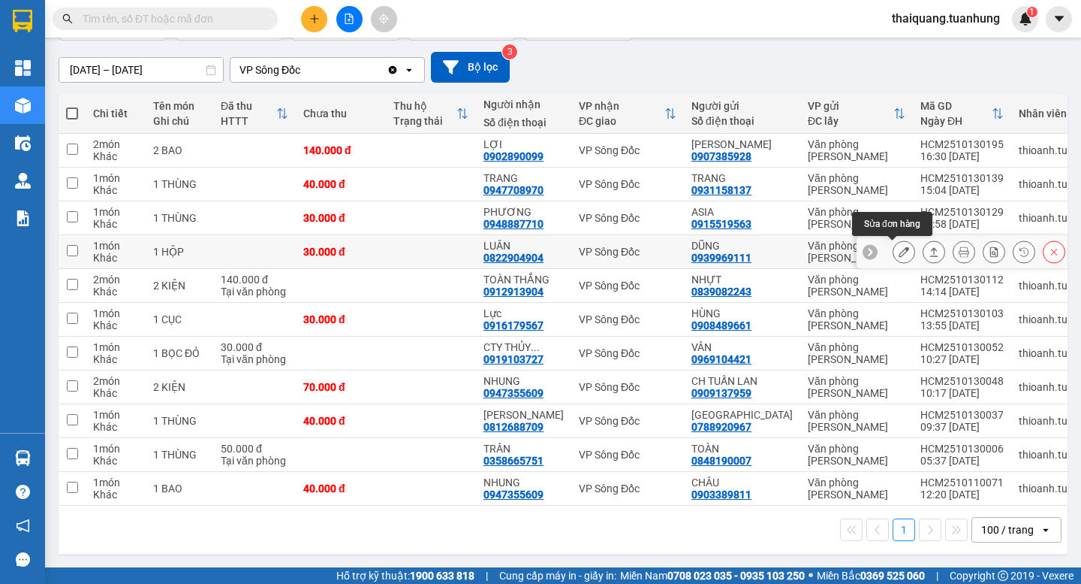
click at [894, 244] on button at bounding box center [904, 252] width 21 height 26
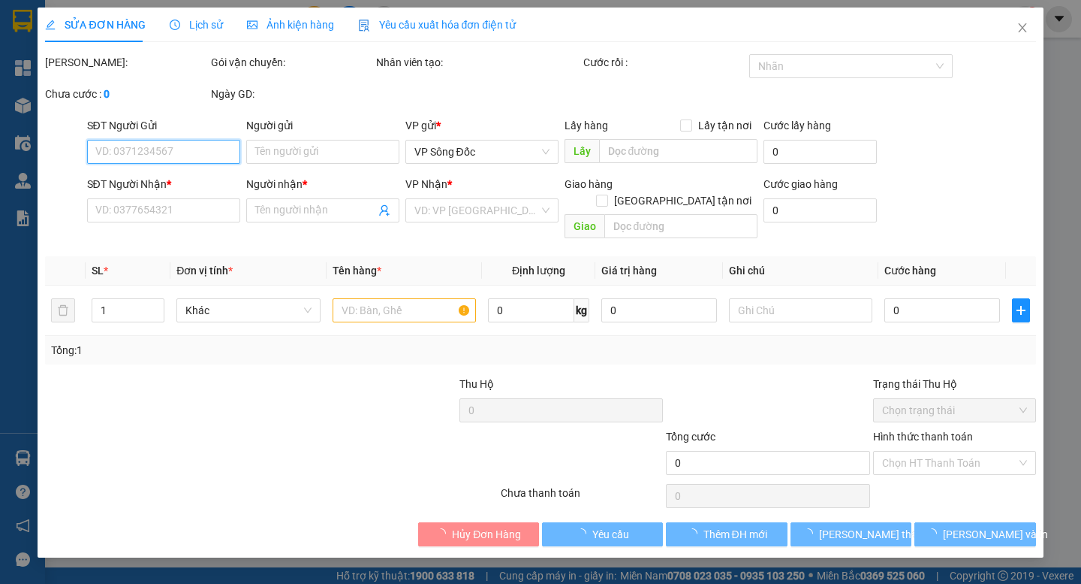
type input "0939969111"
type input "DŨNG"
type input "0822904904"
type input "LUÂN"
type input "30.000"
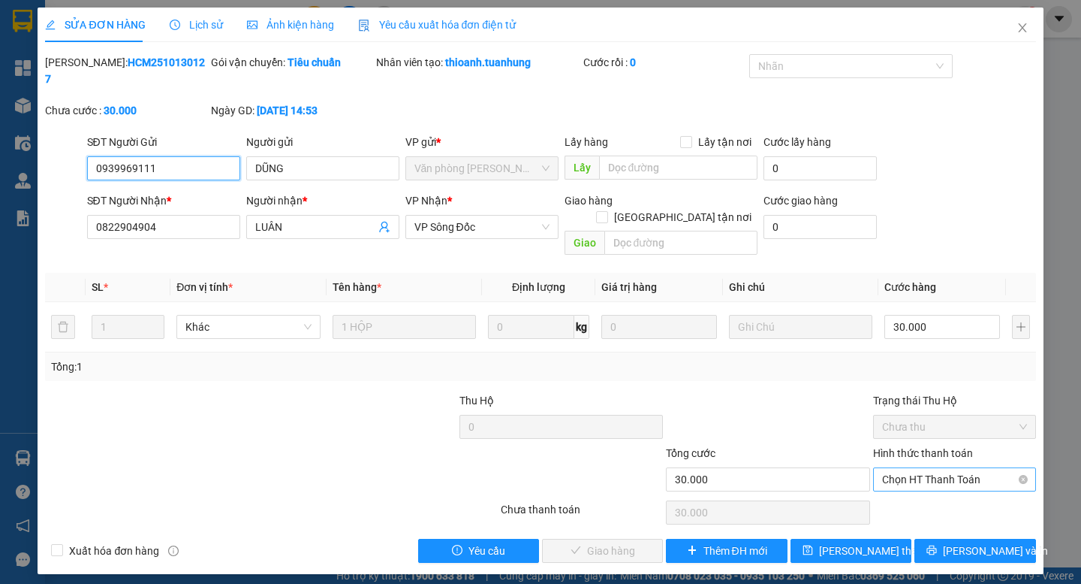
click at [931, 468] on span "Chọn HT Thanh Toán" at bounding box center [954, 479] width 145 height 23
click at [924, 478] on div "Tại văn phòng" at bounding box center [954, 476] width 145 height 17
type input "0"
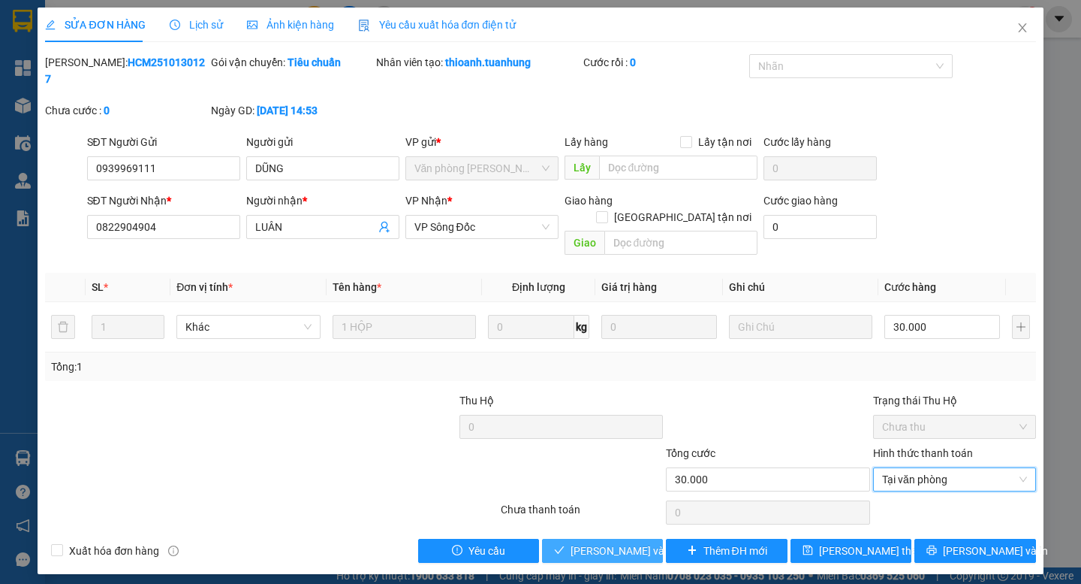
click at [620, 542] on span "[PERSON_NAME] và Giao hàng" at bounding box center [643, 550] width 144 height 17
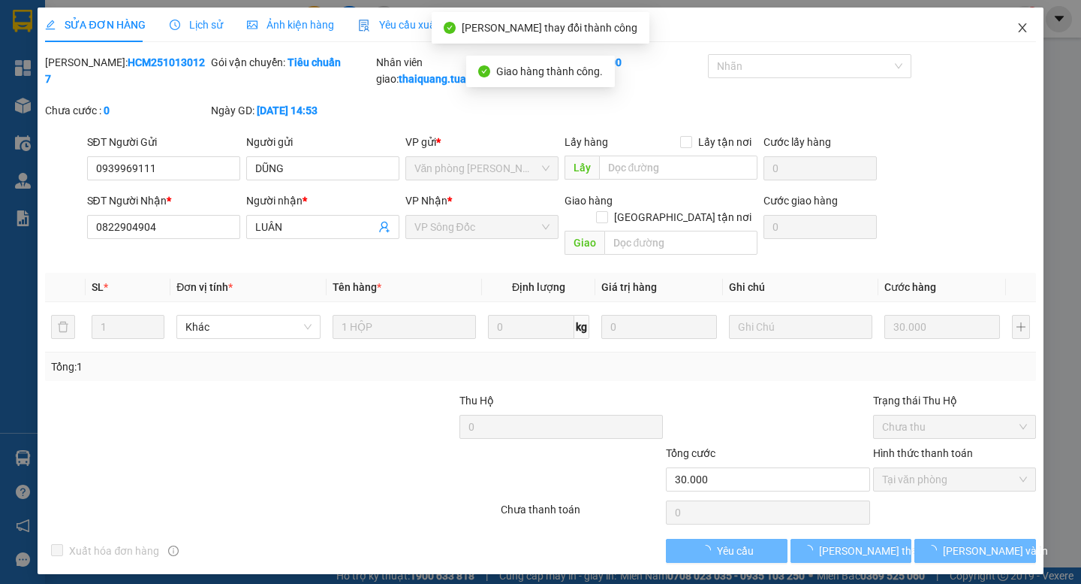
click at [1021, 26] on icon "close" at bounding box center [1023, 28] width 12 height 12
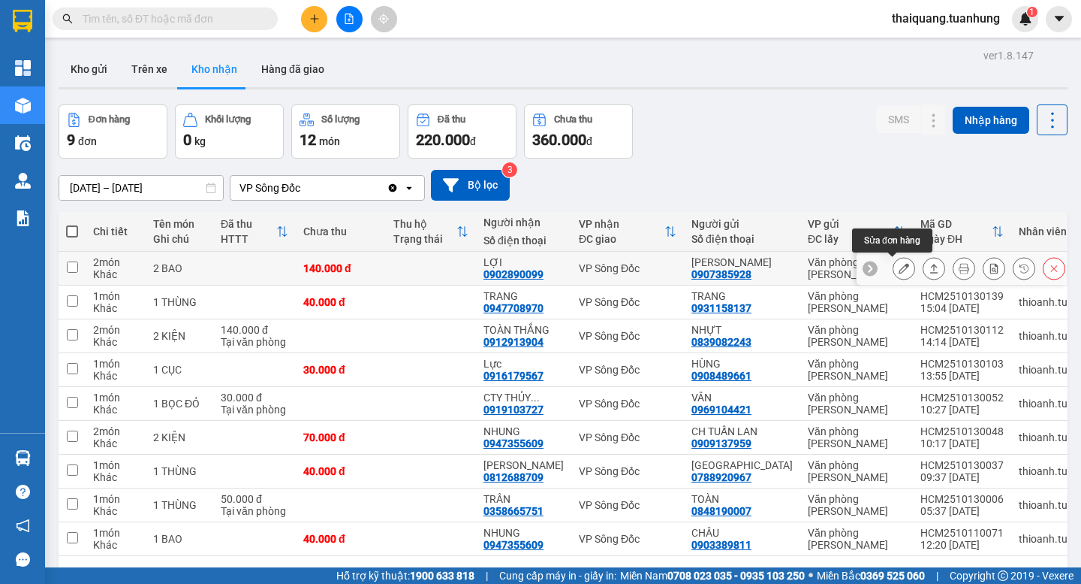
click at [900, 272] on button at bounding box center [904, 268] width 21 height 26
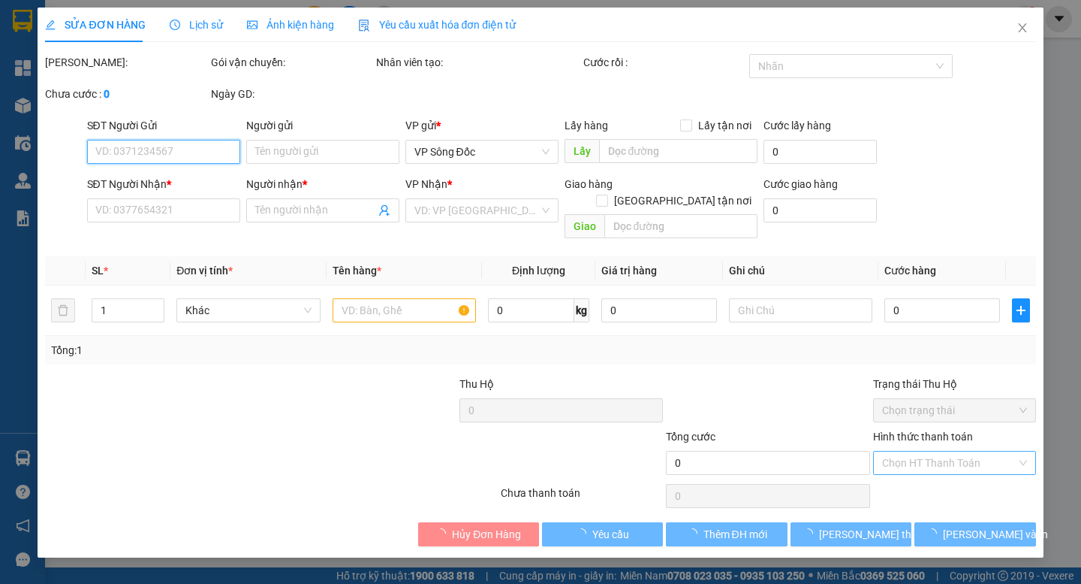
type input "0907385928"
type input "[PERSON_NAME]"
type input "0902890099"
type input "LỢI"
type input "140.000"
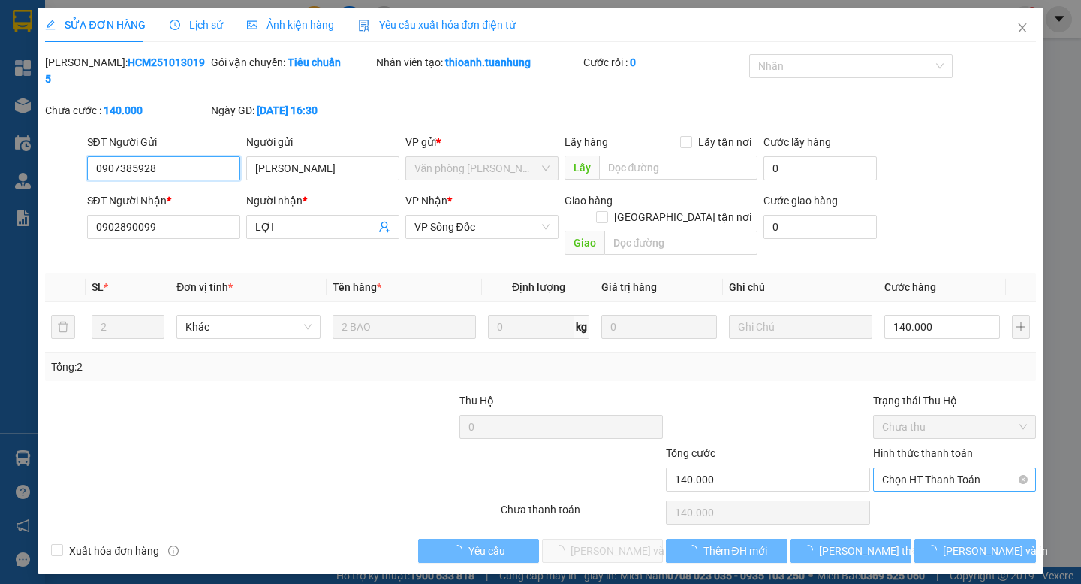
click at [943, 468] on span "Chọn HT Thanh Toán" at bounding box center [954, 479] width 145 height 23
click at [930, 475] on div "Tại văn phòng" at bounding box center [954, 476] width 145 height 17
type input "0"
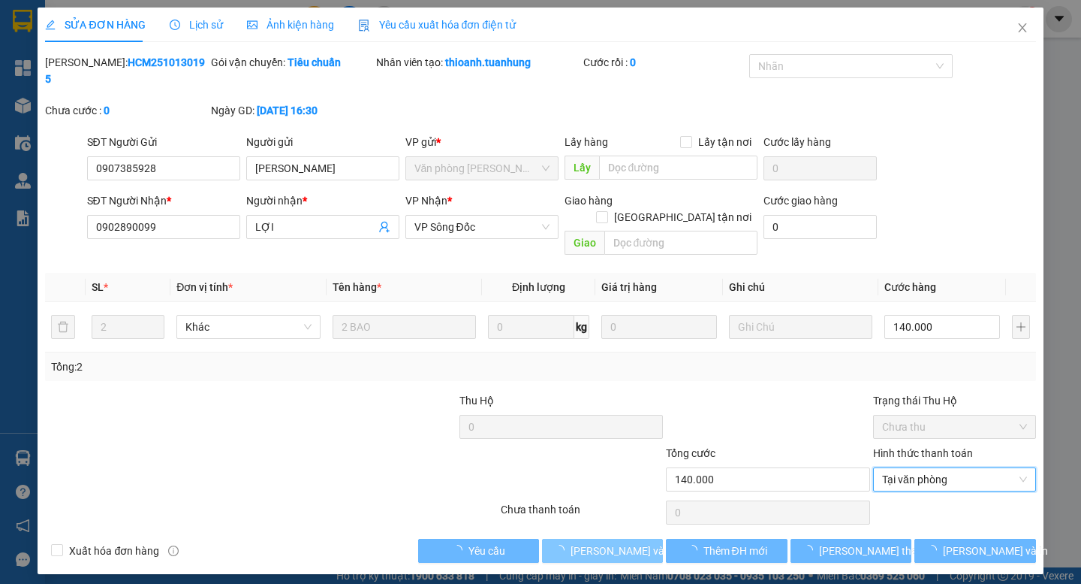
click at [605, 542] on span "[PERSON_NAME] và Giao hàng" at bounding box center [643, 550] width 144 height 17
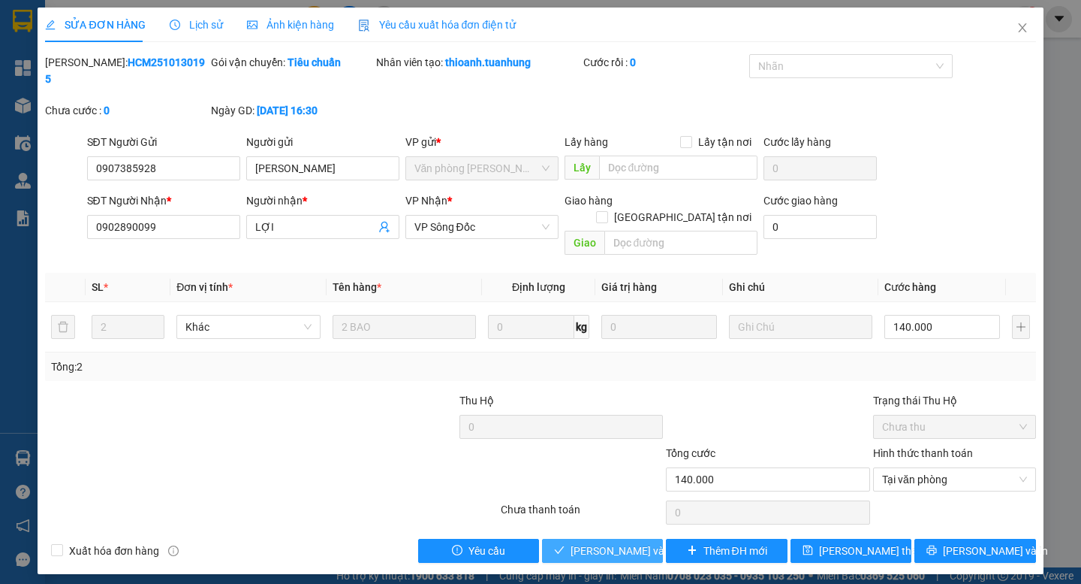
click at [634, 542] on span "[PERSON_NAME] và Giao hàng" at bounding box center [643, 550] width 144 height 17
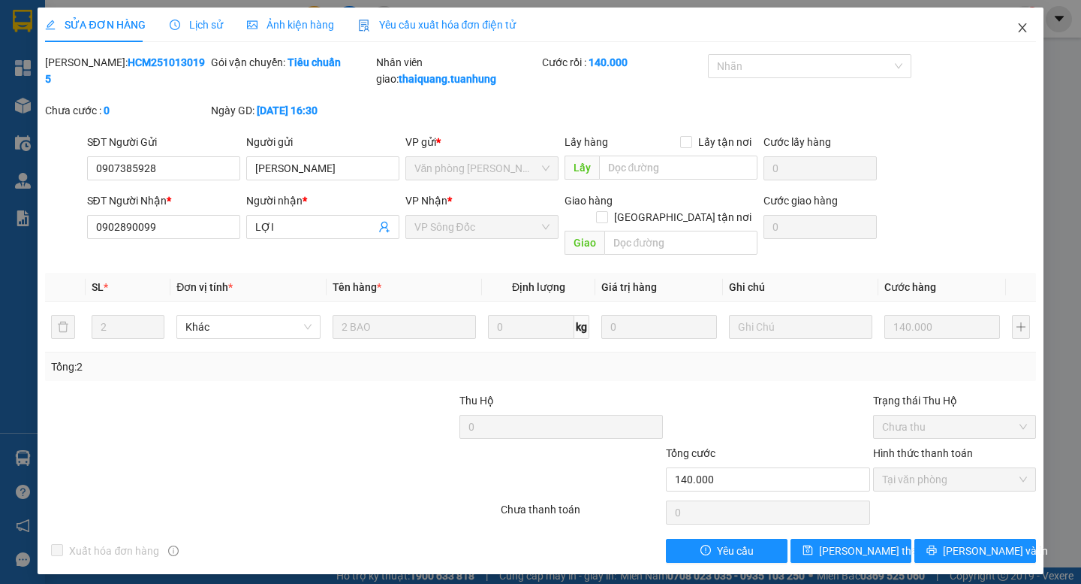
click at [1023, 29] on icon "close" at bounding box center [1022, 27] width 8 height 9
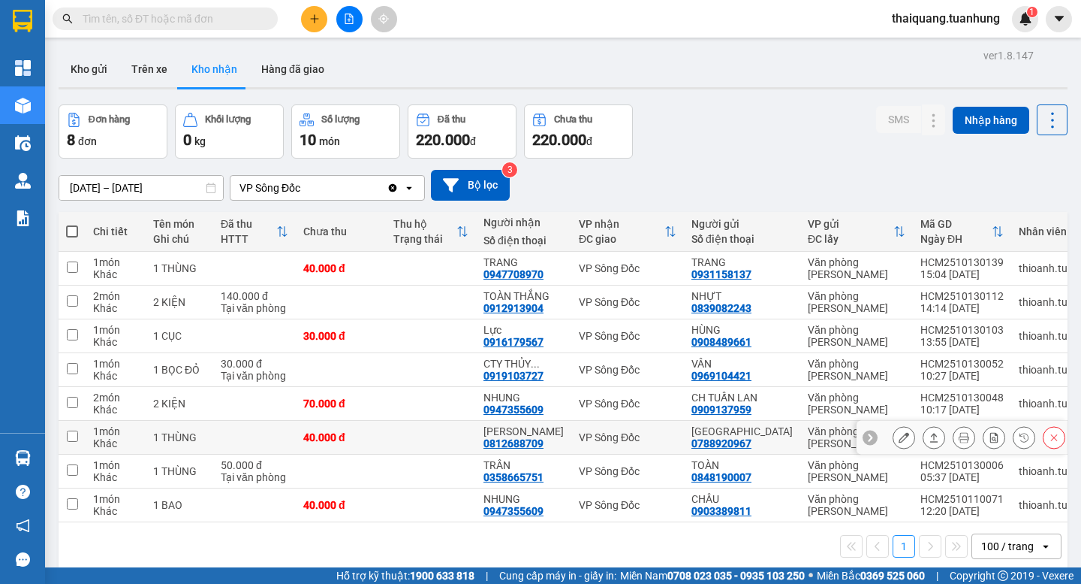
scroll to position [69, 0]
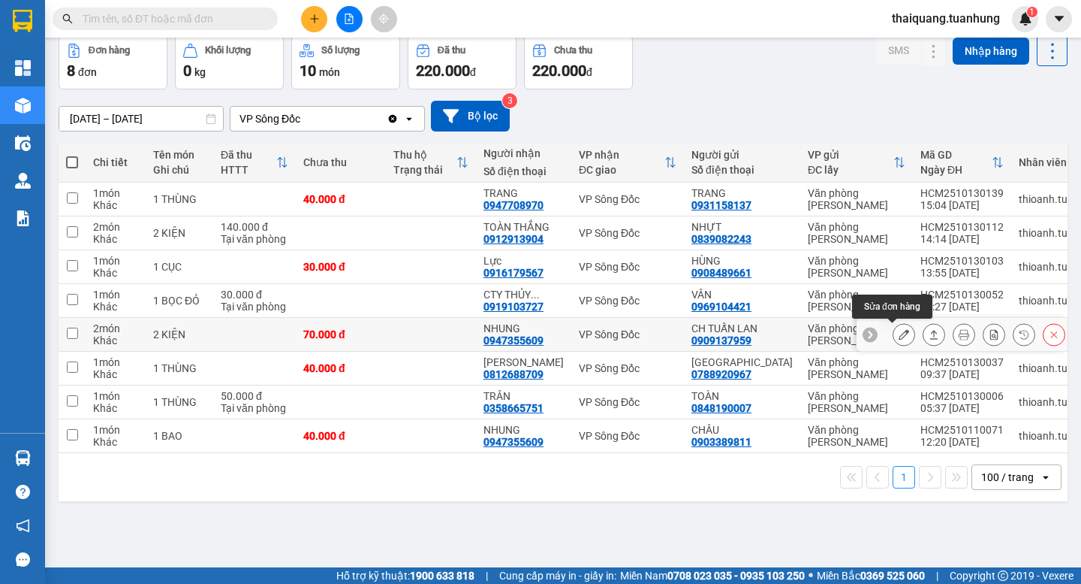
click at [899, 339] on icon at bounding box center [904, 334] width 11 height 11
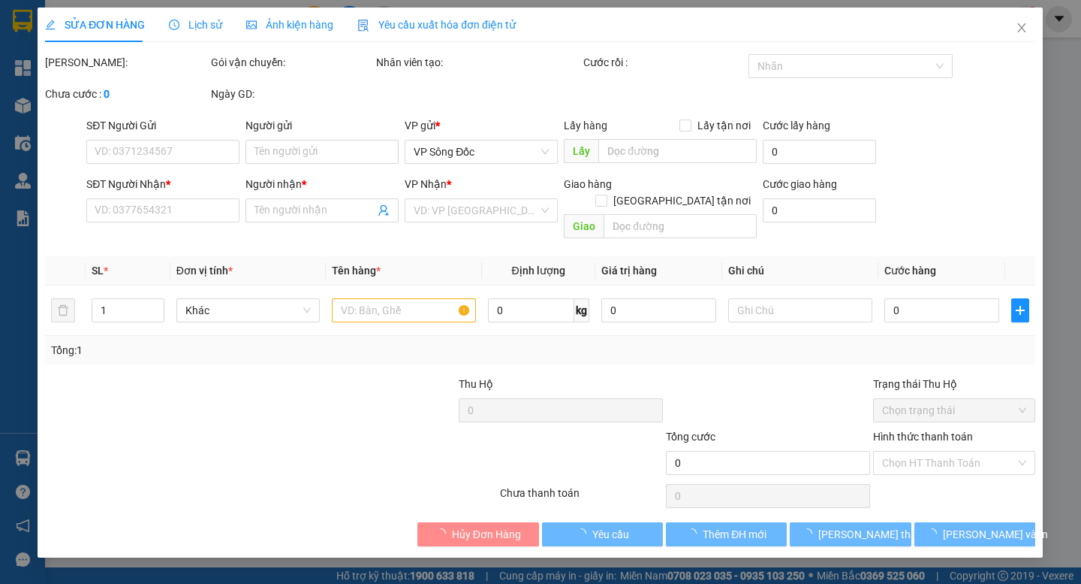
type input "0909137959"
type input "CH TUẤN LAN"
type input "0947355609"
type input "NHUNG"
type input "70.000"
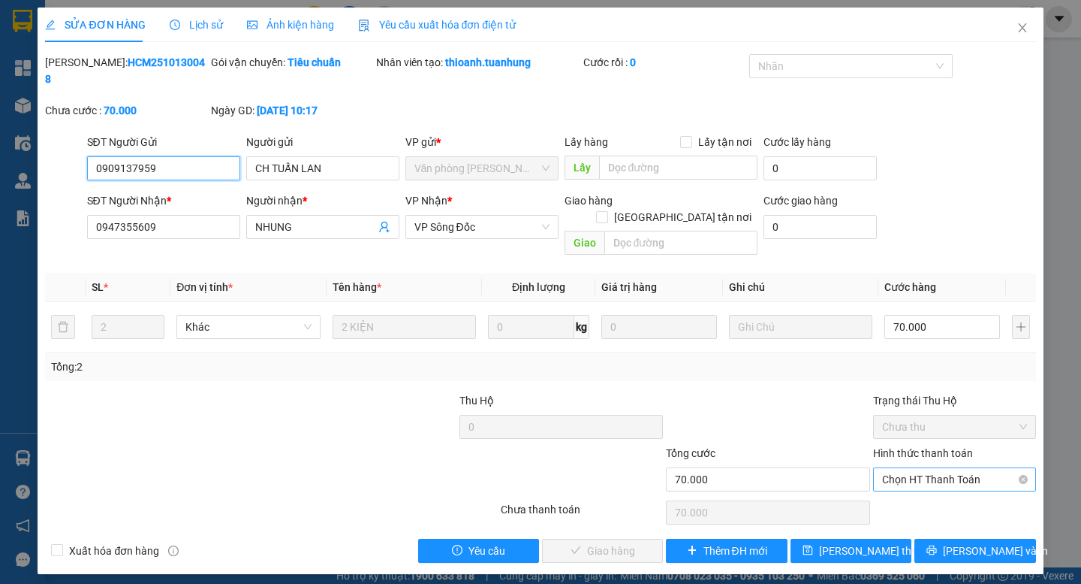
click at [924, 468] on span "Chọn HT Thanh Toán" at bounding box center [954, 479] width 145 height 23
click at [923, 474] on div "Tại văn phòng" at bounding box center [954, 476] width 145 height 17
type input "0"
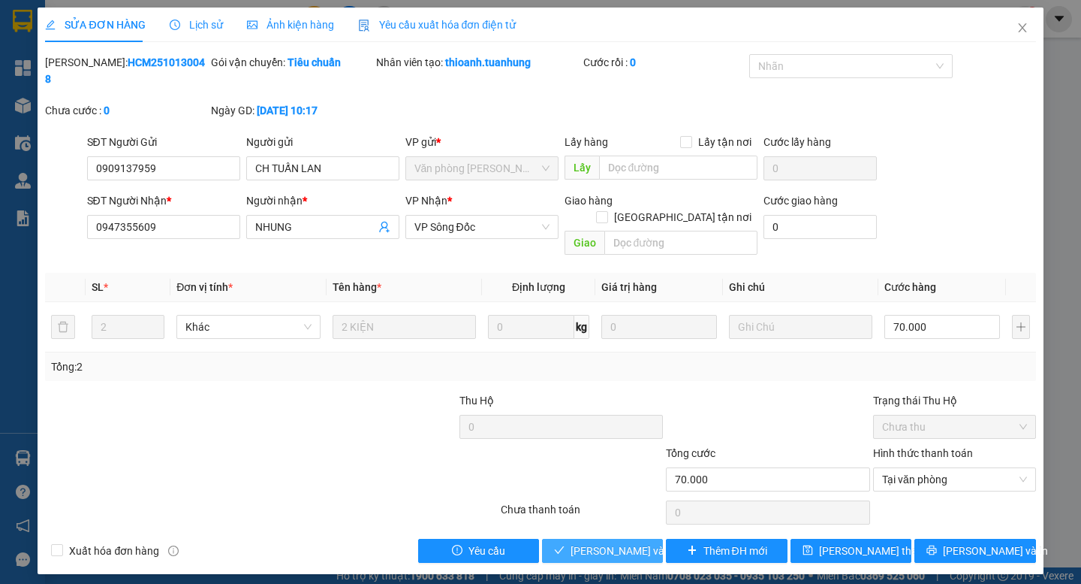
click at [616, 542] on span "[PERSON_NAME] và Giao hàng" at bounding box center [643, 550] width 144 height 17
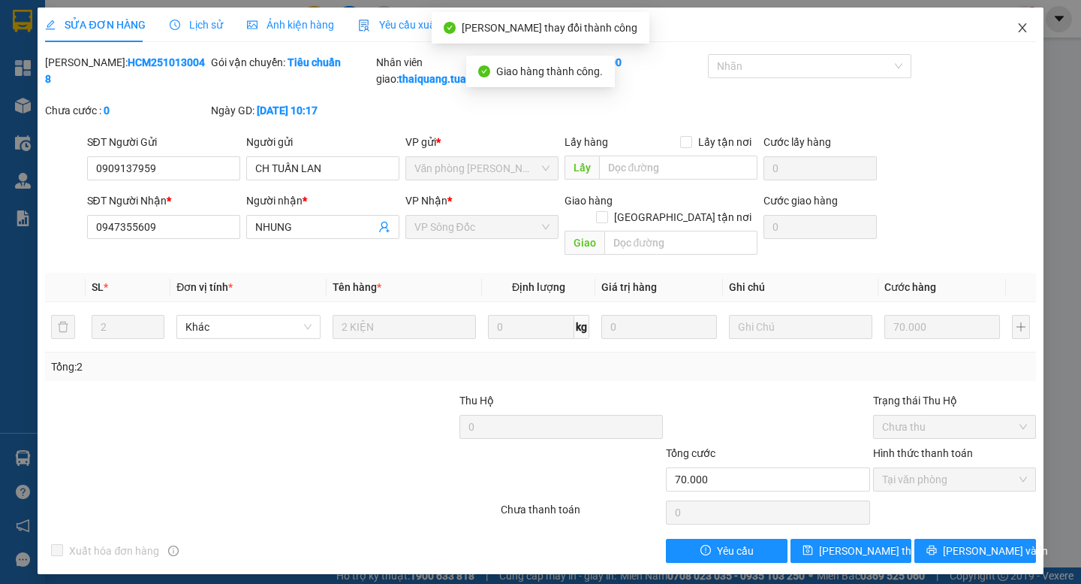
click at [1023, 29] on icon "close" at bounding box center [1022, 27] width 8 height 9
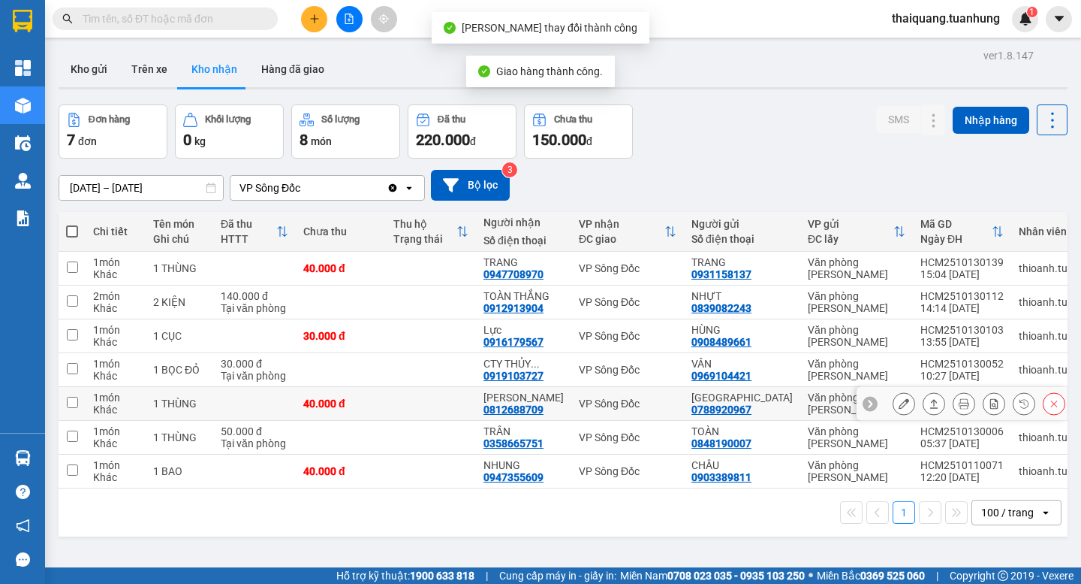
scroll to position [69, 0]
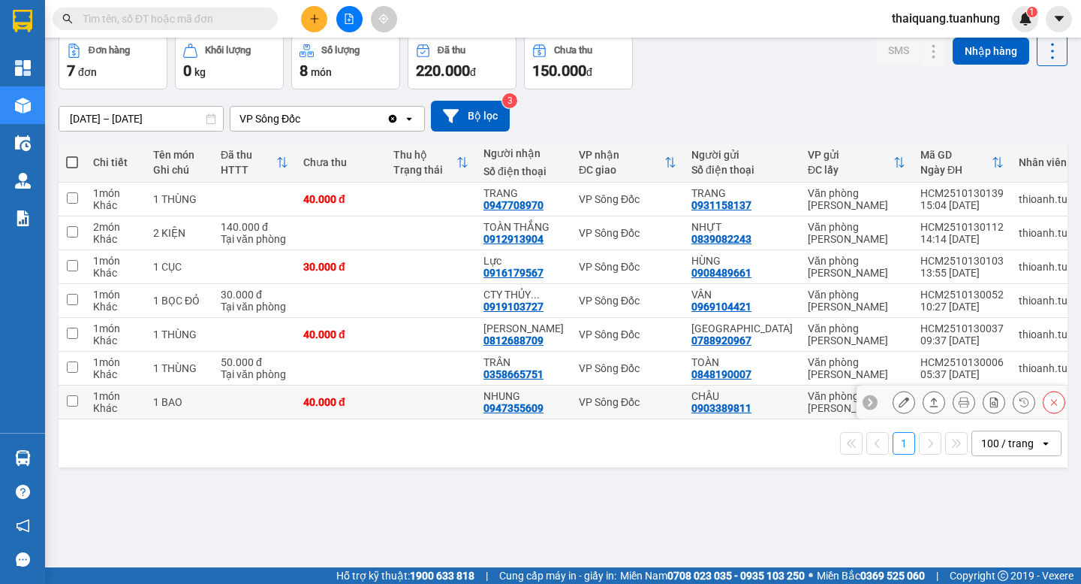
click at [894, 405] on button at bounding box center [904, 402] width 21 height 26
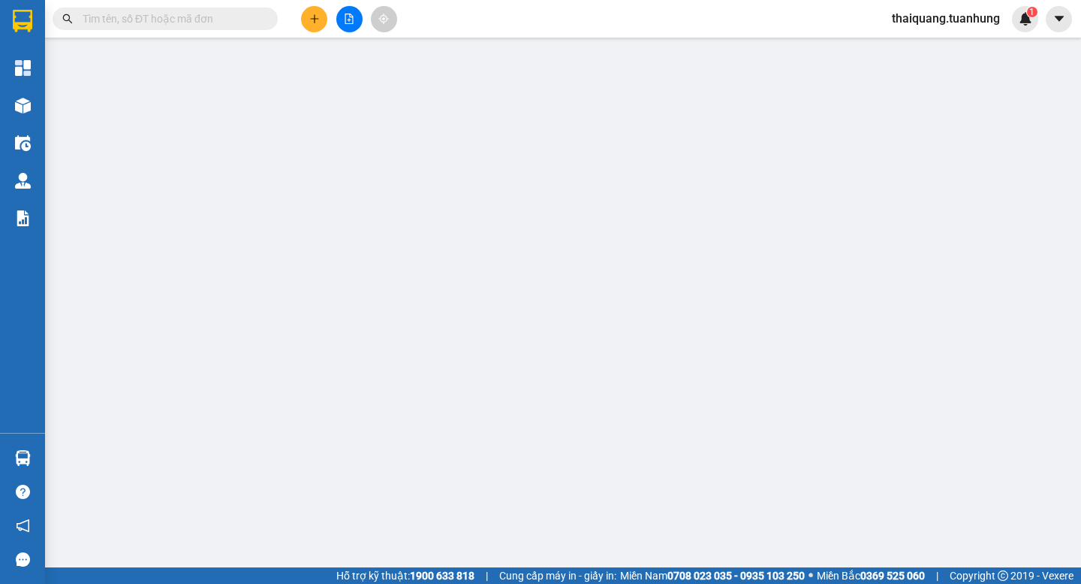
type input "0903389811"
type input "CHÂU"
type input "0947355609"
type input "NHUNG"
type input "40.000"
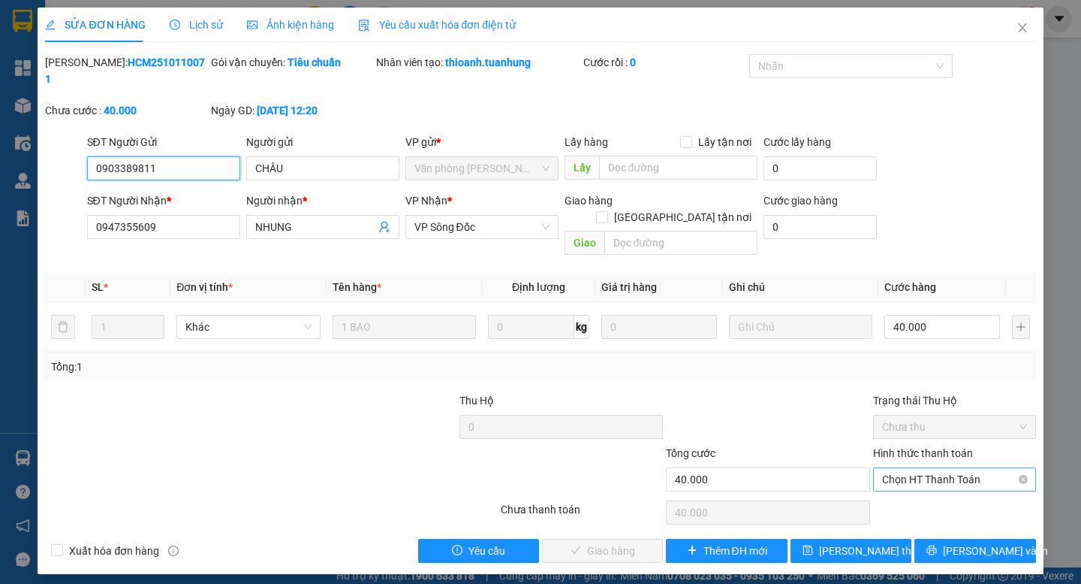
click at [949, 468] on span "Chọn HT Thanh Toán" at bounding box center [954, 479] width 145 height 23
click at [947, 474] on div "Tại văn phòng" at bounding box center [954, 476] width 145 height 17
type input "0"
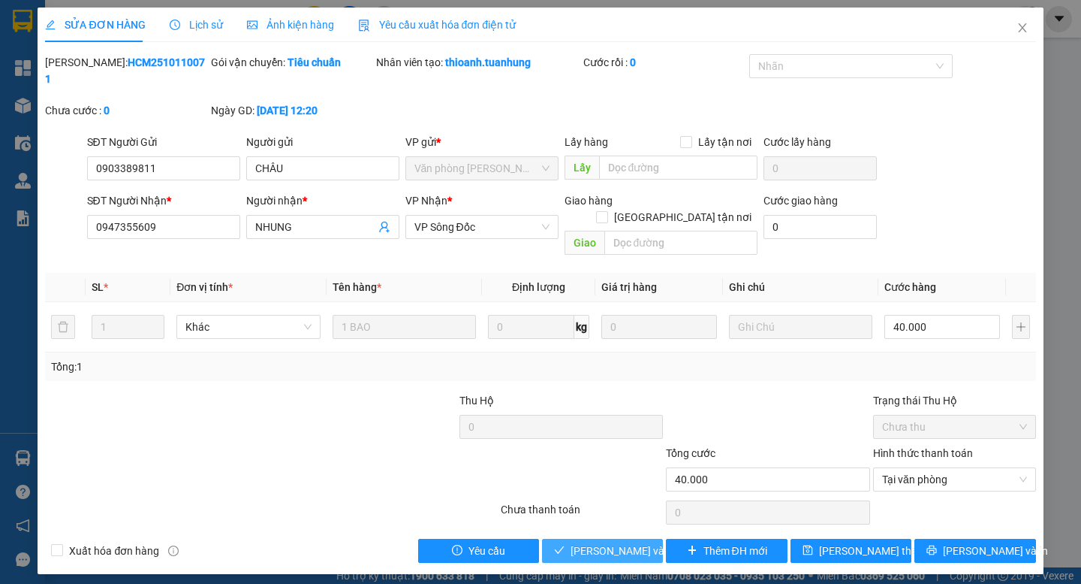
click at [609, 542] on span "[PERSON_NAME] và Giao hàng" at bounding box center [643, 550] width 144 height 17
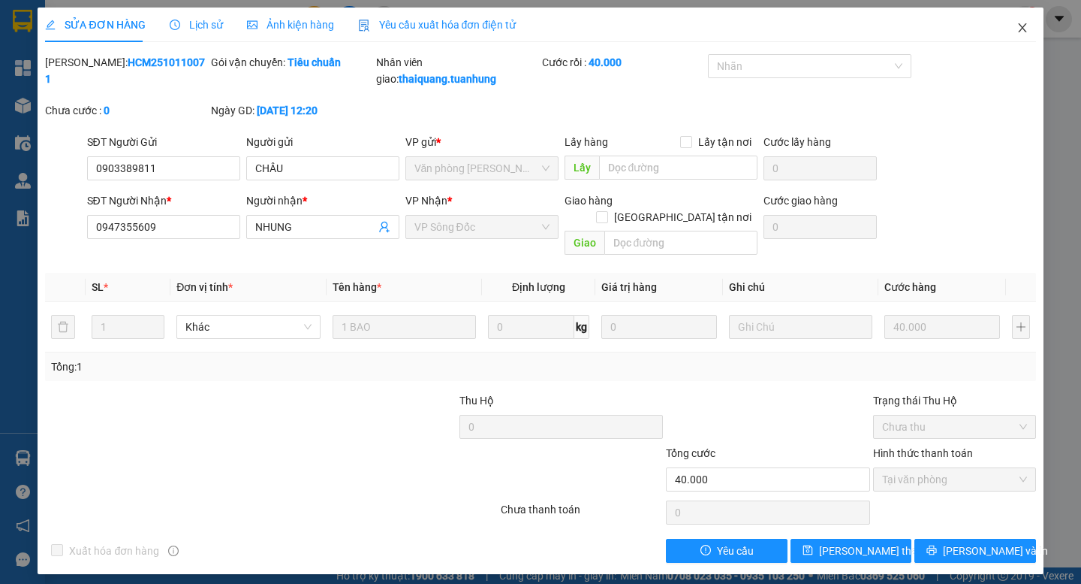
click at [1022, 28] on icon "close" at bounding box center [1022, 27] width 8 height 9
